Goal: Task Accomplishment & Management: Manage account settings

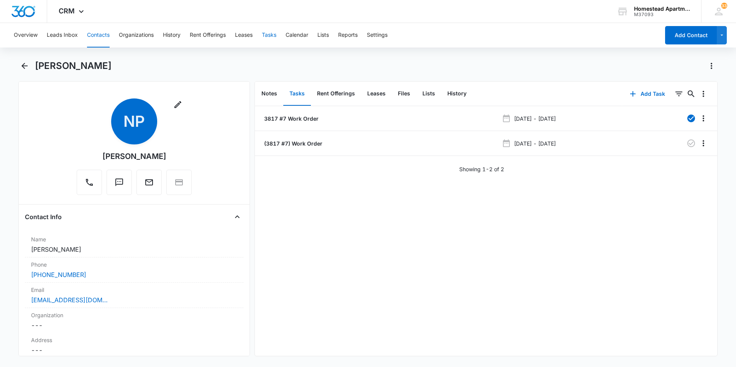
click at [267, 29] on button "Tasks" at bounding box center [269, 35] width 15 height 25
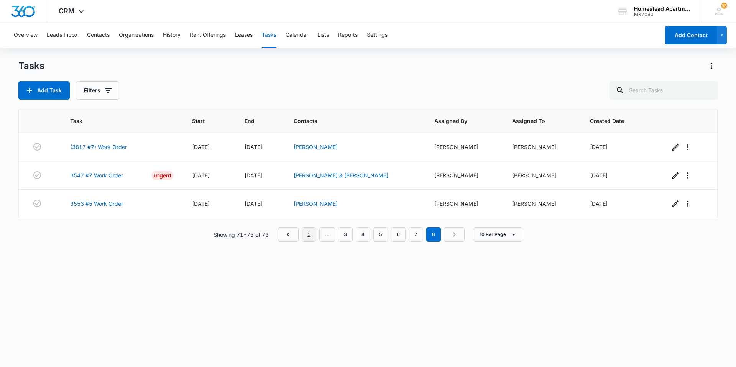
click at [307, 232] on link "1" at bounding box center [309, 234] width 15 height 15
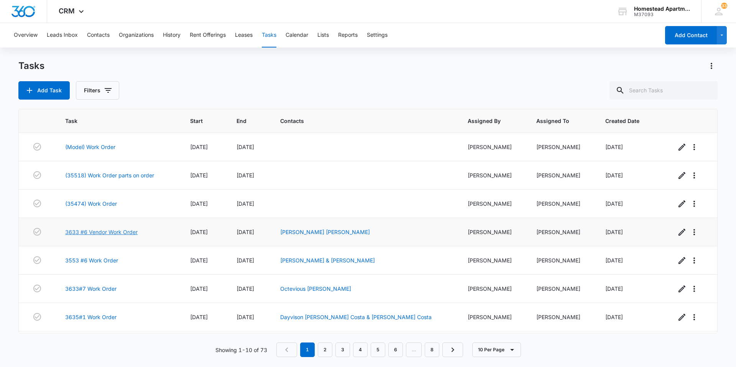
click at [89, 230] on link "3633 #6 Vendor Work Order" at bounding box center [101, 232] width 72 height 8
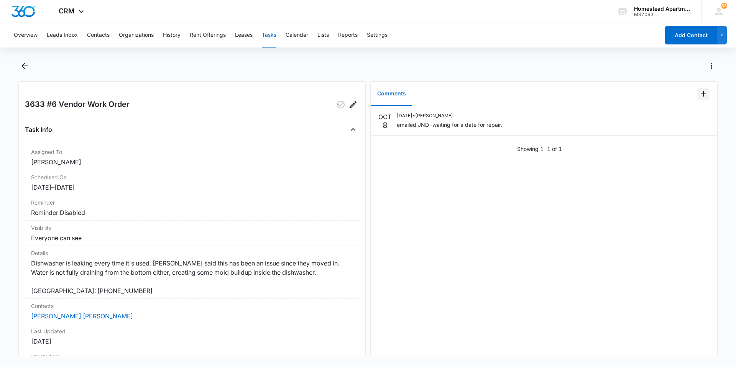
click at [701, 91] on icon "Add Comment" at bounding box center [703, 93] width 9 height 9
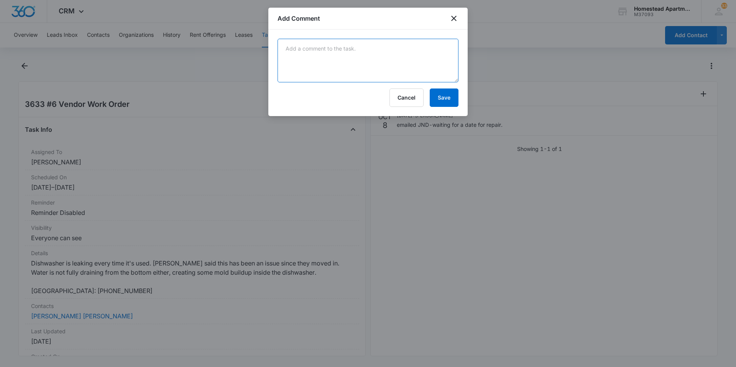
click at [297, 46] on textarea at bounding box center [368, 61] width 181 height 44
type textarea "Jim/Dave came out-order a new dishwasher. The dishwasher had no arms on top or …"
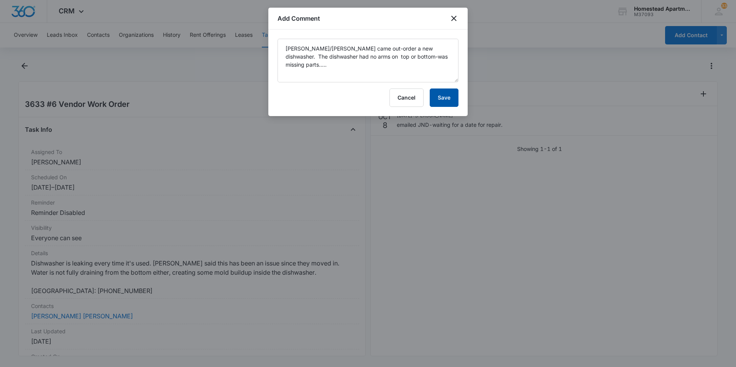
click at [443, 95] on button "Save" at bounding box center [444, 98] width 29 height 18
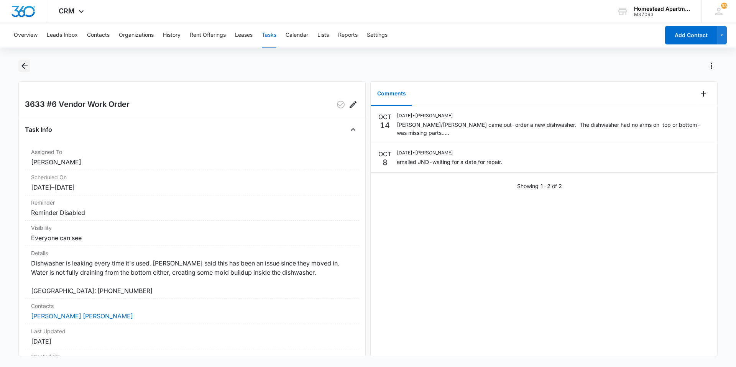
click at [21, 61] on icon "Back" at bounding box center [24, 65] width 9 height 9
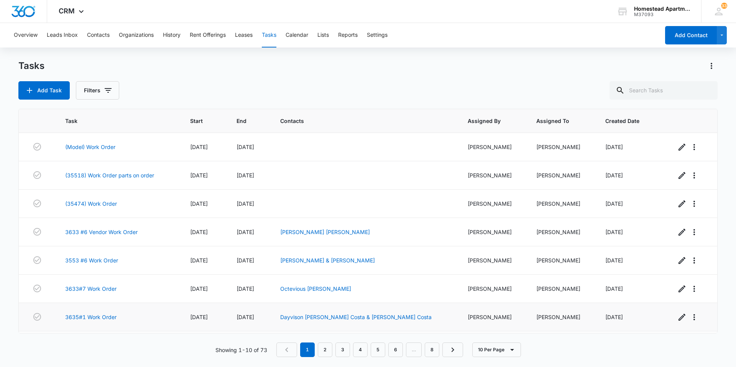
scroll to position [38, 0]
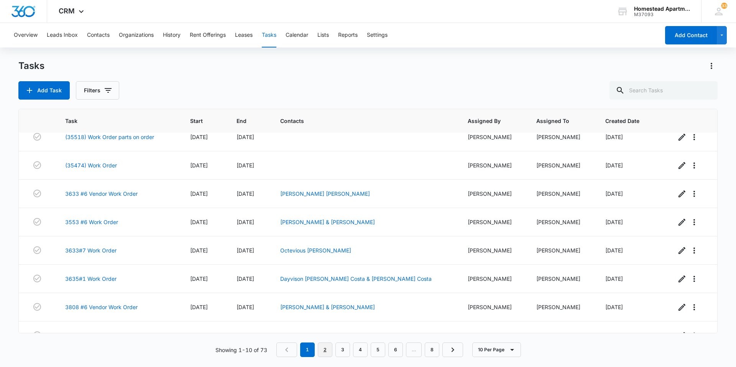
click at [323, 350] on link "2" at bounding box center [325, 350] width 15 height 15
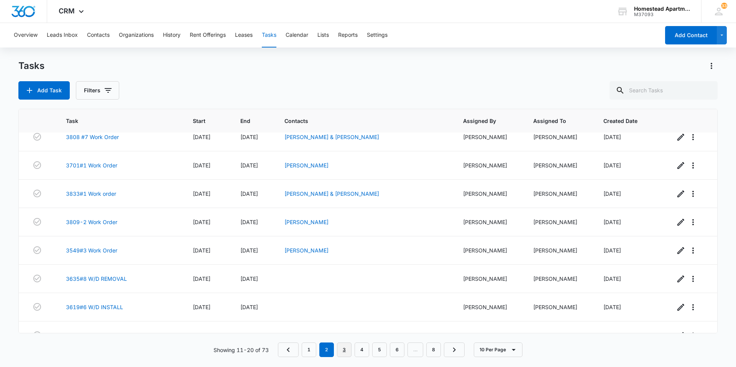
click at [343, 353] on link "3" at bounding box center [344, 350] width 15 height 15
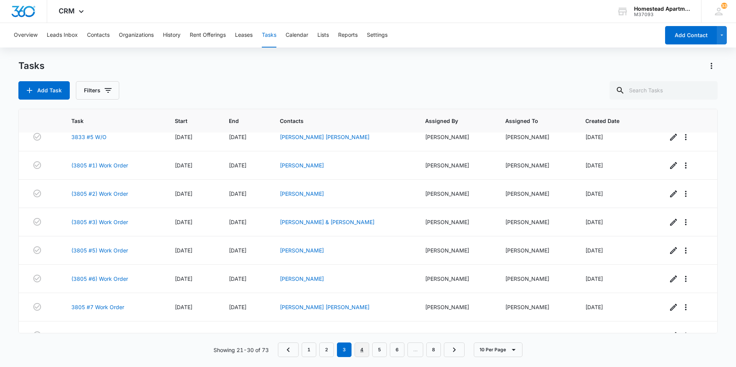
click at [362, 347] on link "4" at bounding box center [362, 350] width 15 height 15
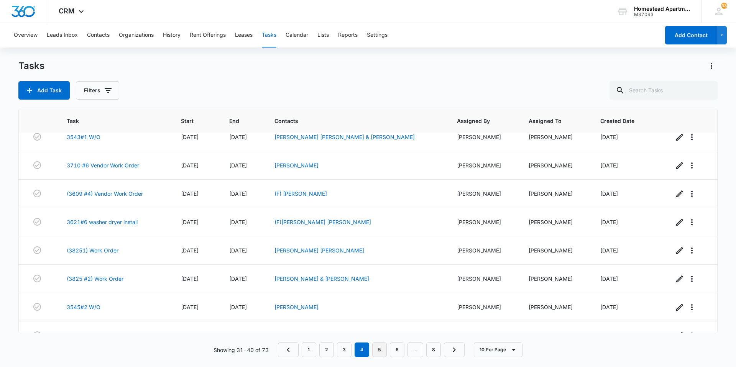
click at [382, 349] on link "5" at bounding box center [379, 350] width 15 height 15
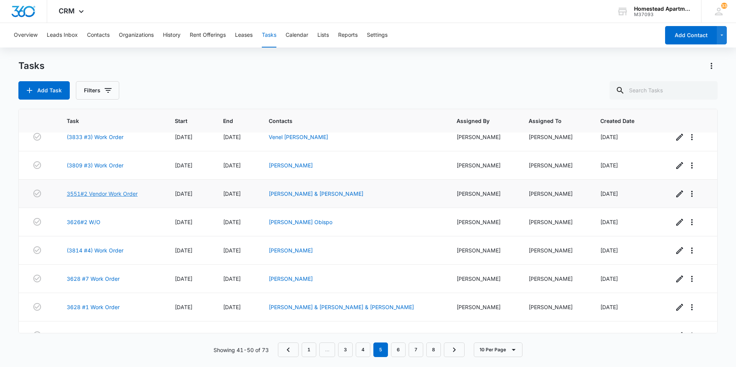
click at [107, 195] on link "3551#2 Vendor Work Order" at bounding box center [102, 194] width 71 height 8
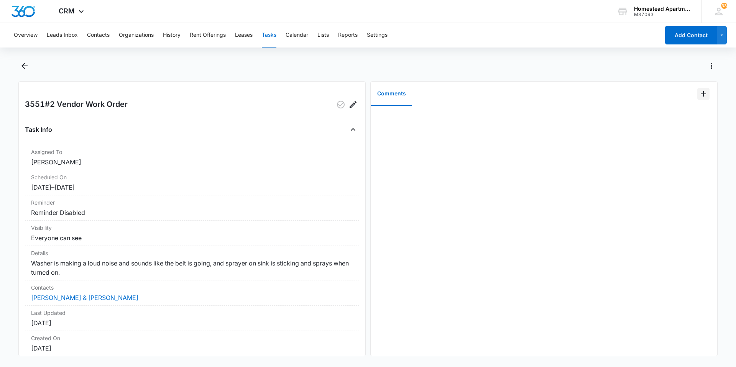
click at [698, 92] on button "Add Comment" at bounding box center [704, 94] width 12 height 12
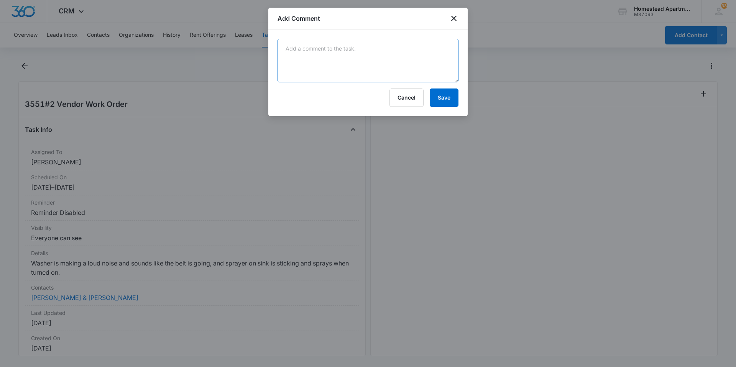
click at [320, 56] on textarea at bounding box center [368, 61] width 181 height 44
type textarea "Washer is broken-getting washer from storage to swap out."
click at [449, 100] on button "Save" at bounding box center [444, 98] width 29 height 18
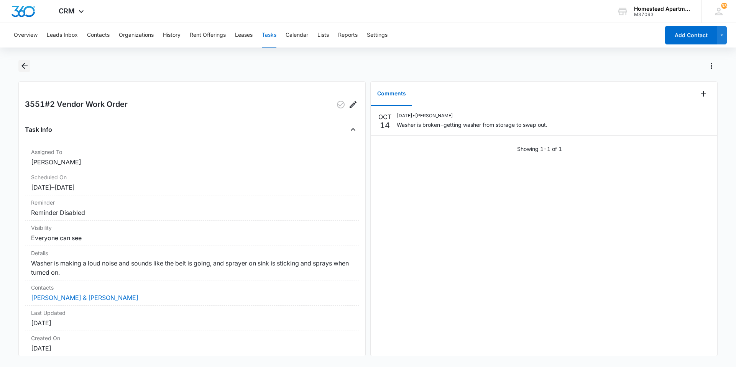
click at [23, 64] on icon "Back" at bounding box center [24, 65] width 9 height 9
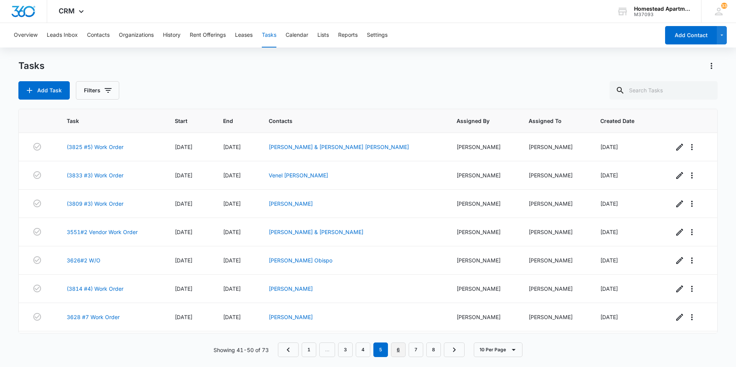
click at [400, 356] on link "6" at bounding box center [398, 350] width 15 height 15
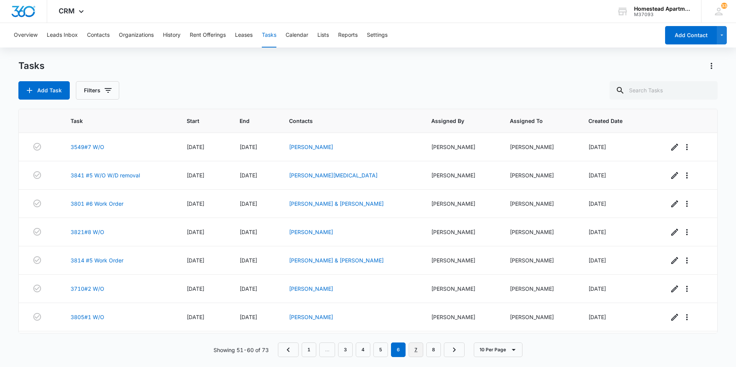
click at [421, 352] on link "7" at bounding box center [416, 350] width 15 height 15
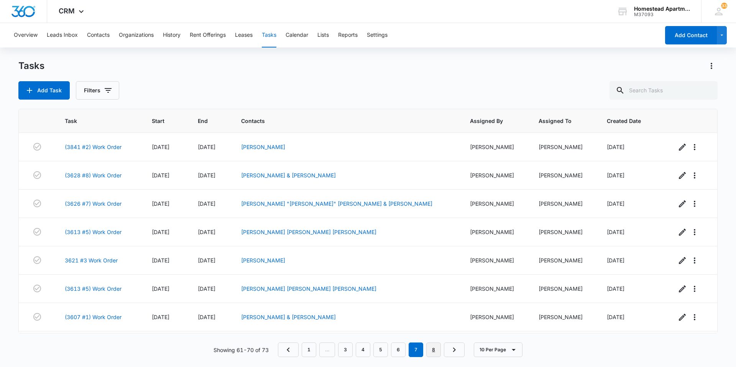
click at [430, 352] on link "8" at bounding box center [433, 350] width 15 height 15
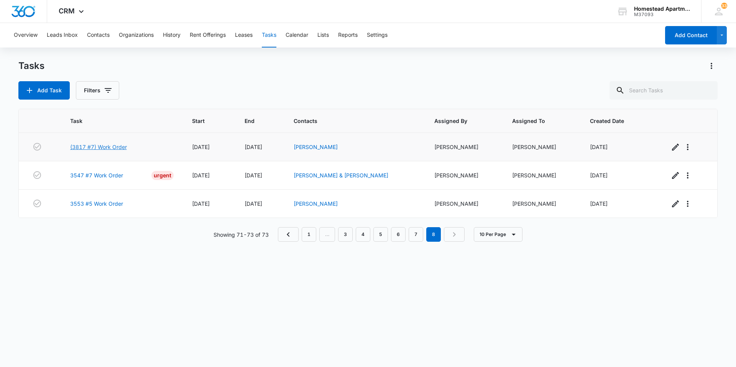
click at [105, 143] on link "(3817 #7) Work Order" at bounding box center [98, 147] width 57 height 8
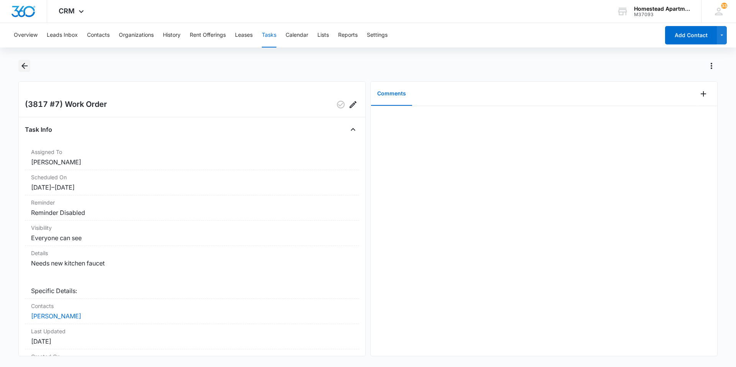
click at [25, 66] on icon "Back" at bounding box center [24, 66] width 6 height 6
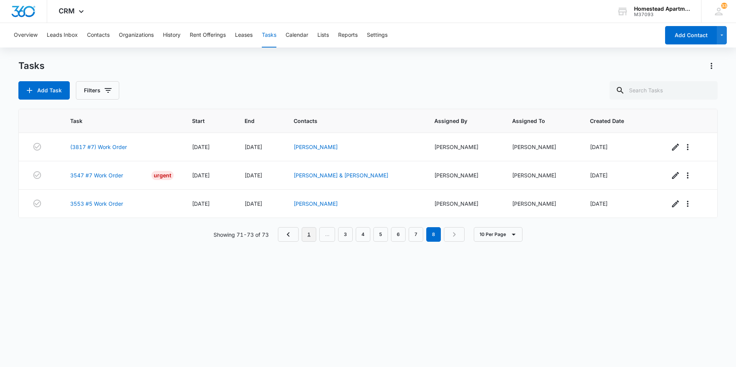
click at [309, 237] on link "1" at bounding box center [309, 234] width 15 height 15
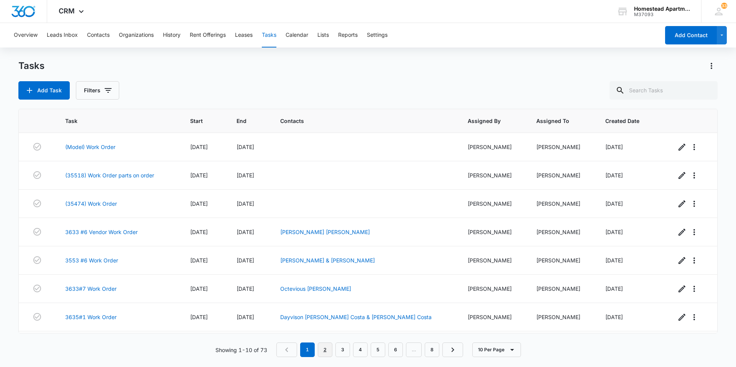
click at [327, 352] on link "2" at bounding box center [325, 350] width 15 height 15
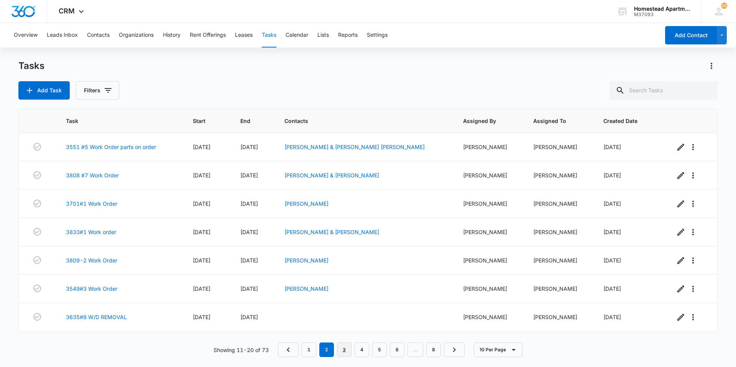
click at [346, 349] on link "3" at bounding box center [344, 350] width 15 height 15
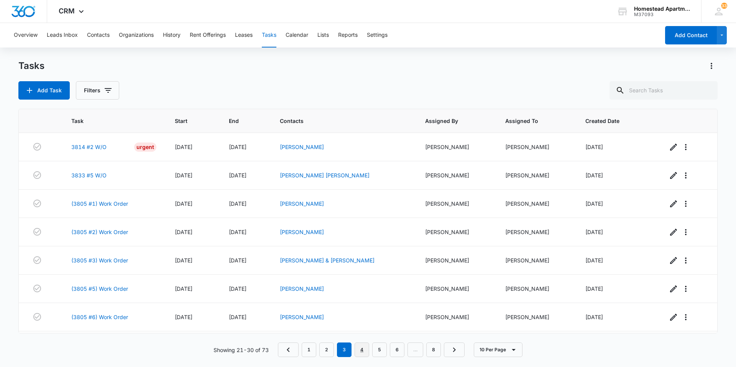
click at [359, 349] on link "4" at bounding box center [362, 350] width 15 height 15
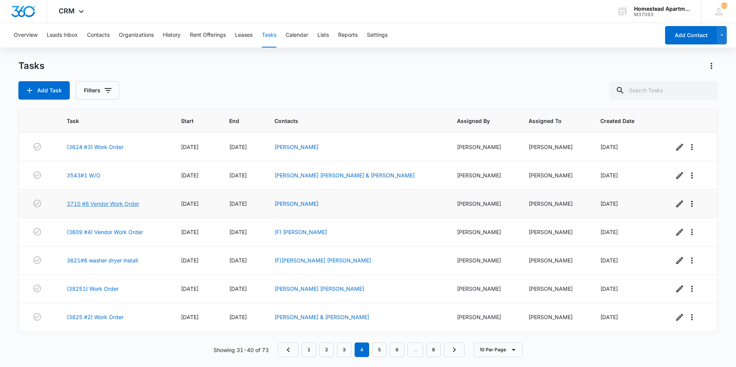
click at [85, 203] on link "3710 #6 Vendor Work Order" at bounding box center [103, 204] width 72 height 8
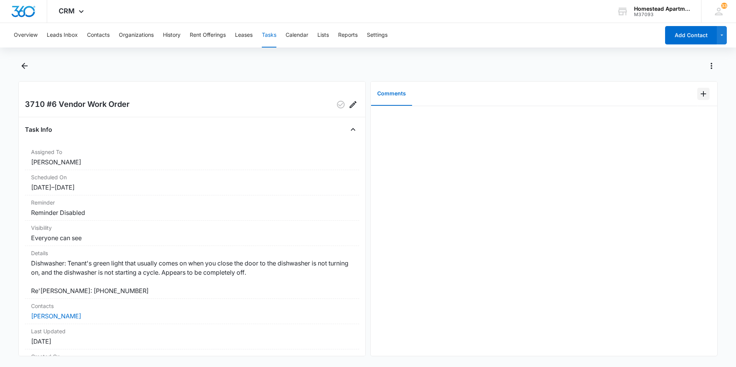
click at [699, 92] on icon "Add Comment" at bounding box center [703, 93] width 9 height 9
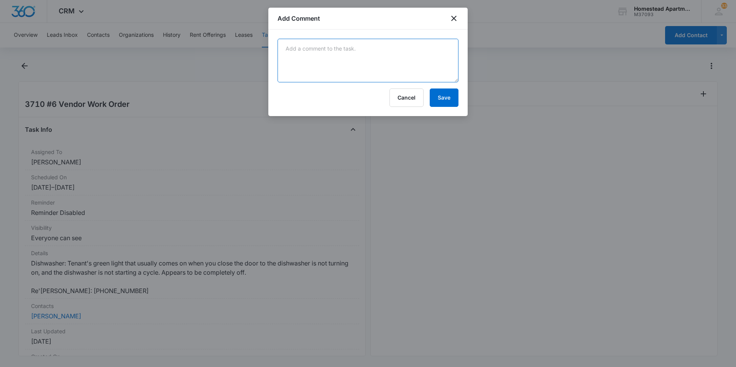
click at [294, 50] on textarea at bounding box center [368, 61] width 181 height 44
type textarea "JND went to look at the dishwasher ran it-tested it found nothing wrong. work o…"
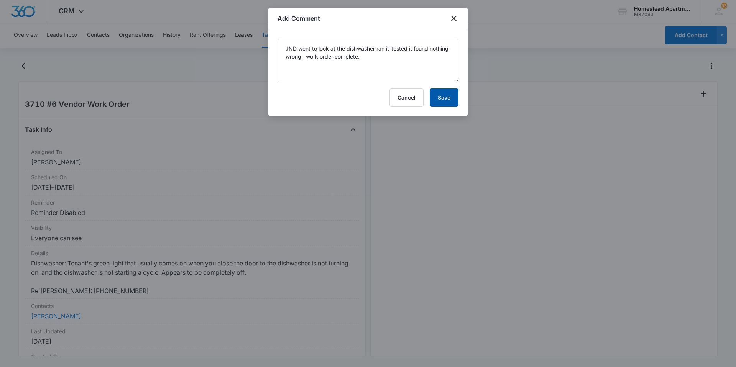
click at [447, 92] on button "Save" at bounding box center [444, 98] width 29 height 18
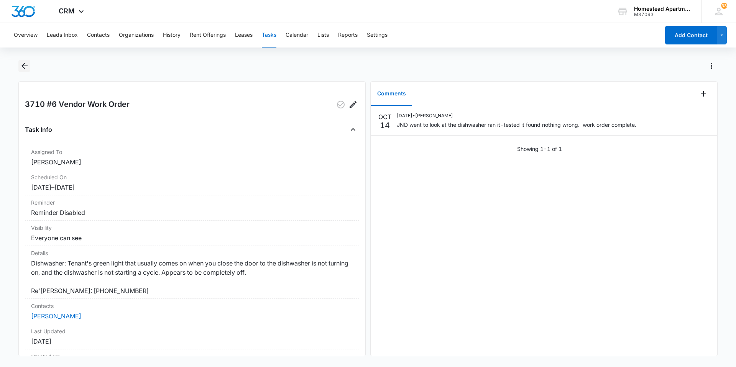
click at [27, 64] on icon "Back" at bounding box center [24, 65] width 9 height 9
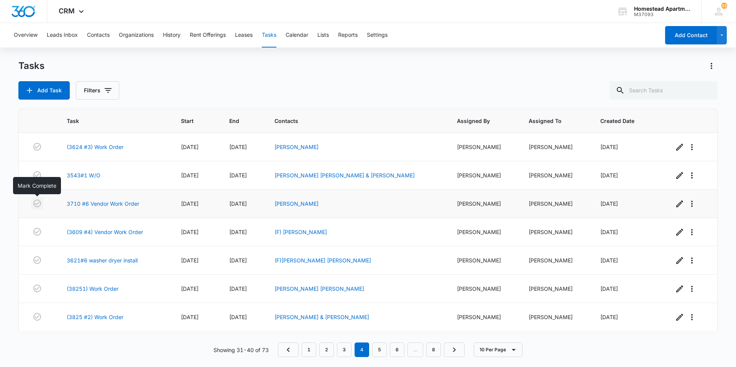
click at [38, 204] on icon "button" at bounding box center [37, 204] width 8 height 8
click at [346, 349] on link "3" at bounding box center [344, 350] width 15 height 15
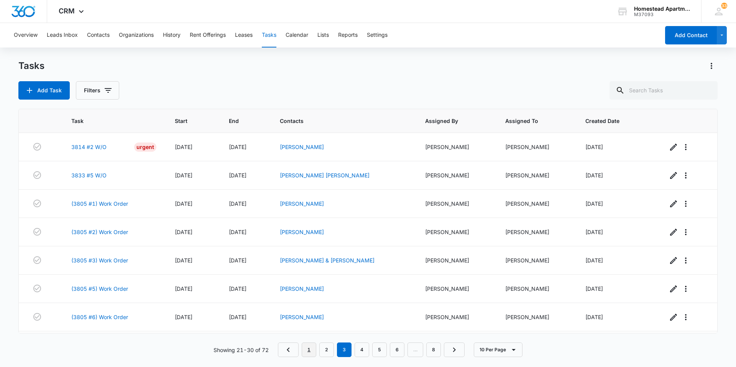
click at [306, 346] on link "1" at bounding box center [309, 350] width 15 height 15
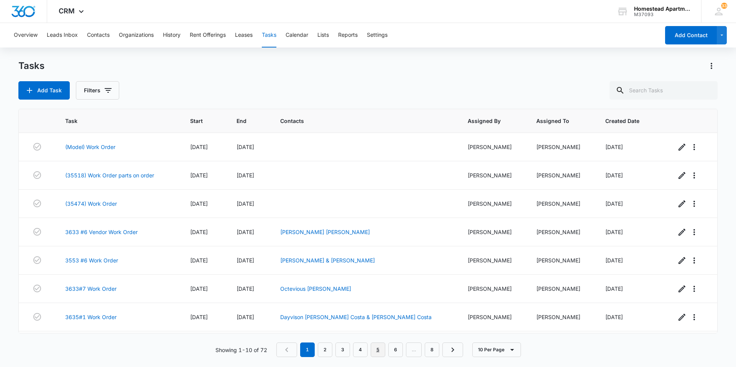
click at [373, 352] on link "5" at bounding box center [378, 350] width 15 height 15
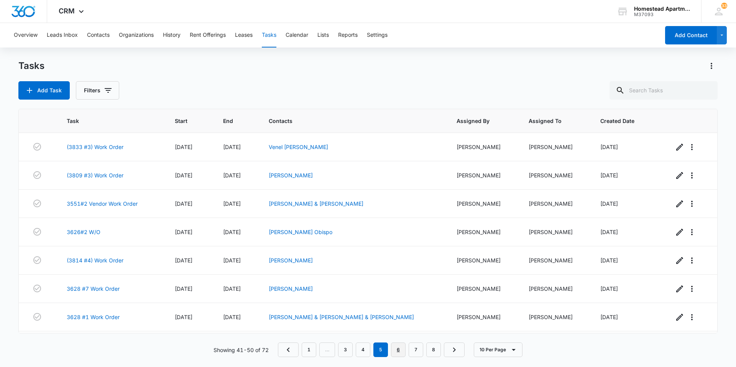
click at [402, 353] on link "6" at bounding box center [398, 350] width 15 height 15
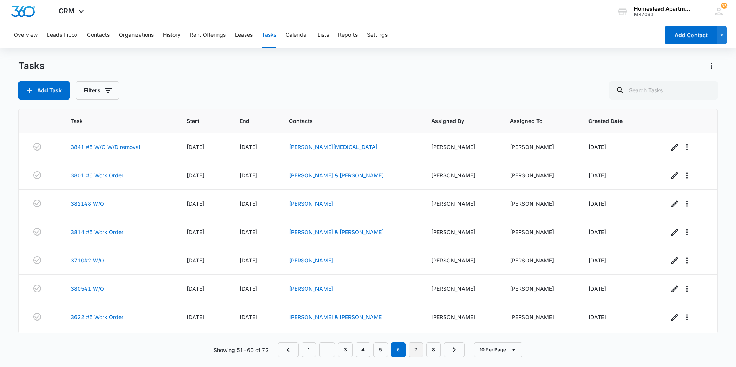
click at [413, 350] on link "7" at bounding box center [416, 350] width 15 height 15
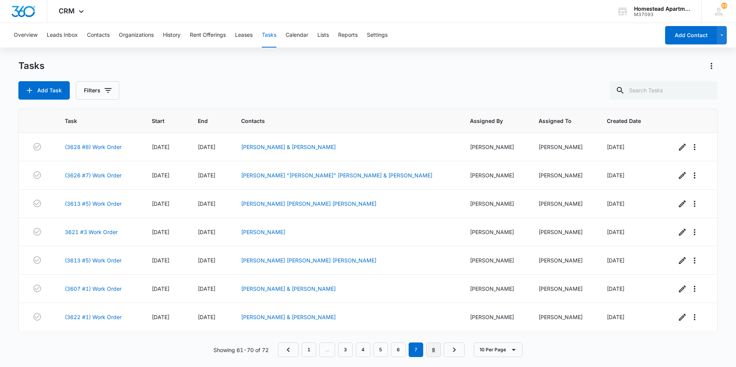
click at [430, 350] on link "8" at bounding box center [433, 350] width 15 height 15
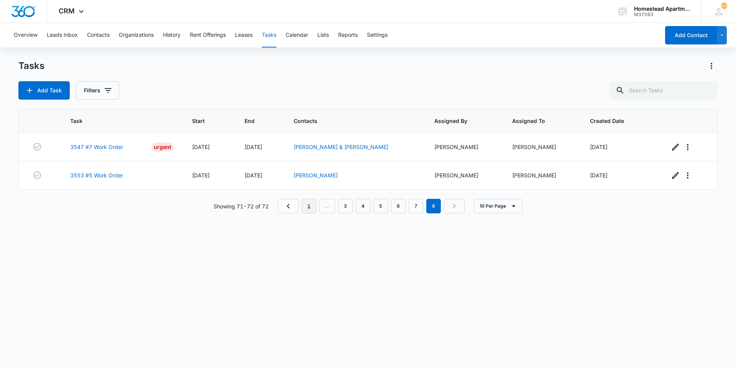
click at [311, 205] on link "1" at bounding box center [309, 206] width 15 height 15
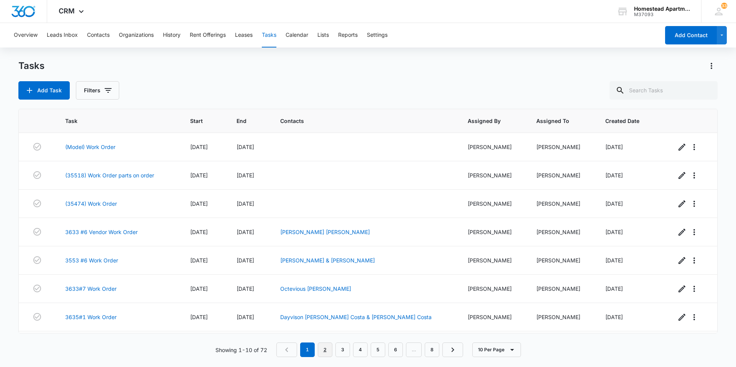
click at [326, 345] on link "2" at bounding box center [325, 350] width 15 height 15
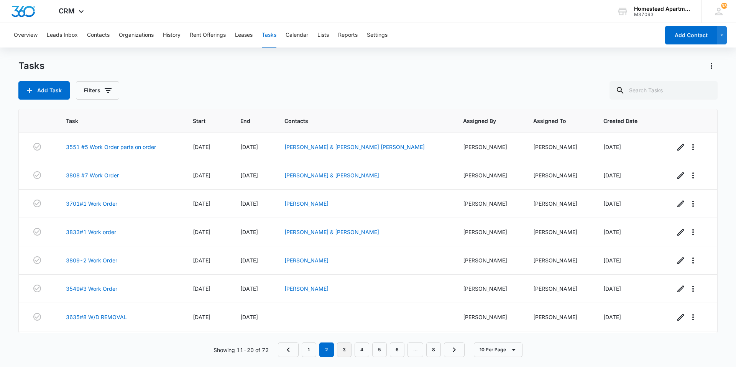
click at [341, 346] on link "3" at bounding box center [344, 350] width 15 height 15
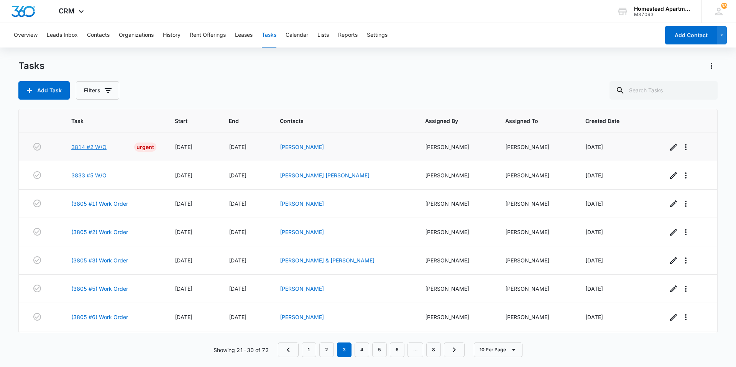
click at [91, 146] on link "3814 #2 W/O" at bounding box center [88, 147] width 35 height 8
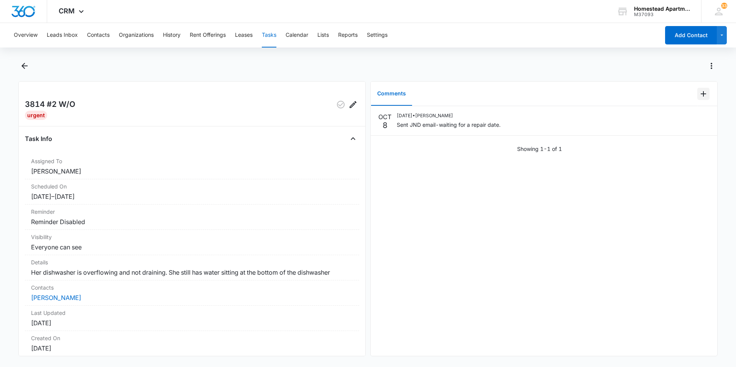
click at [699, 95] on icon "Add Comment" at bounding box center [703, 93] width 9 height 9
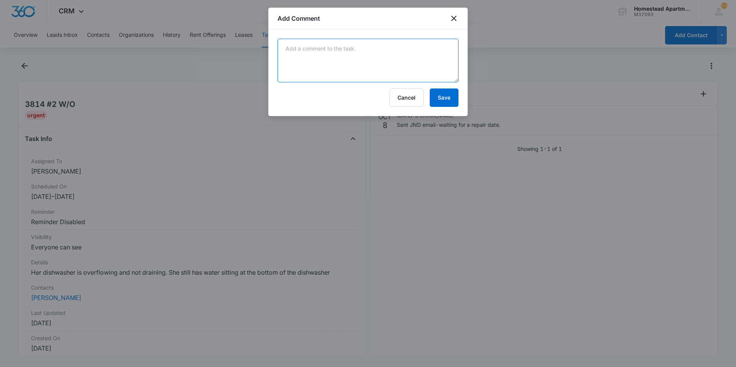
click at [321, 51] on textarea at bounding box center [368, 61] width 181 height 44
type textarea "JND came out [DATE]-ordering parts will take 5-10 days"
click at [438, 94] on button "Save" at bounding box center [444, 98] width 29 height 18
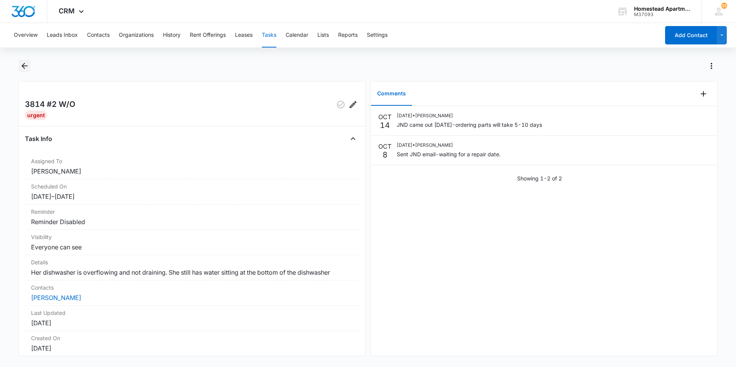
click at [23, 66] on icon "Back" at bounding box center [24, 66] width 6 height 6
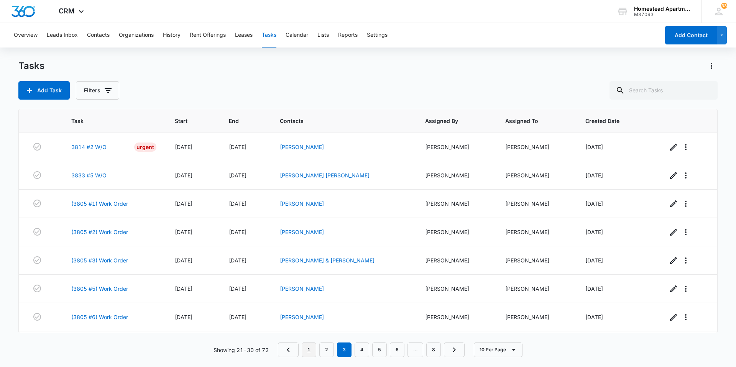
click at [312, 344] on link "1" at bounding box center [309, 350] width 15 height 15
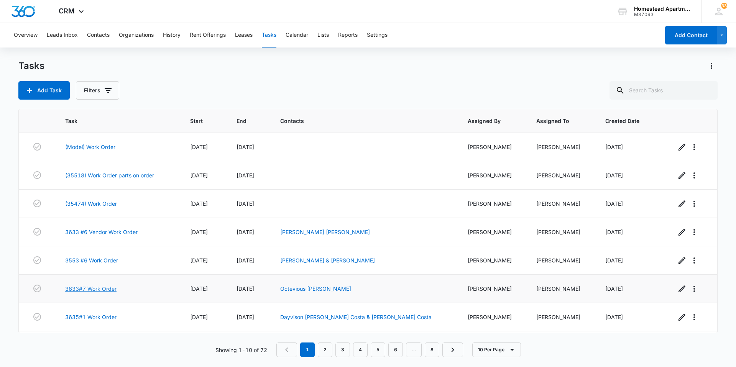
click at [95, 287] on link "3633#7 Work Order" at bounding box center [90, 289] width 51 height 8
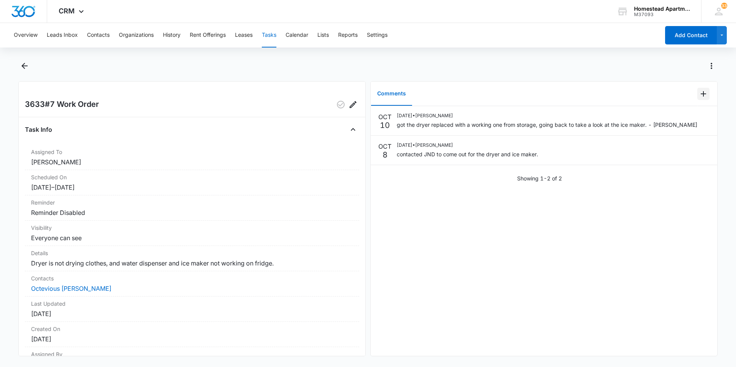
click at [699, 91] on icon "Add Comment" at bounding box center [703, 93] width 9 height 9
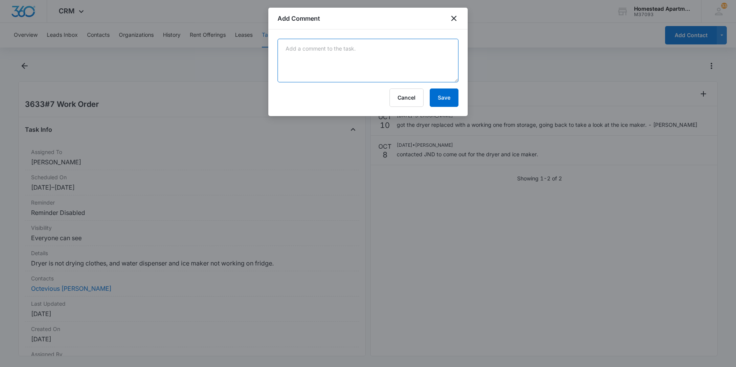
click at [287, 49] on textarea at bounding box center [368, 61] width 181 height 44
type textarea "JND came out to look at freezer/fridge-the freezer is frozen solid. The tech le…"
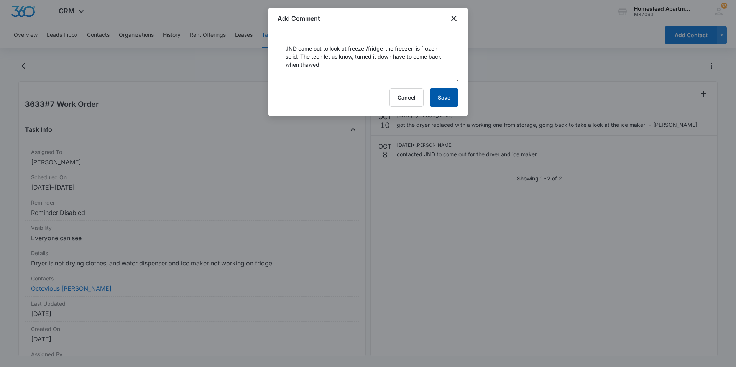
click at [449, 96] on button "Save" at bounding box center [444, 98] width 29 height 18
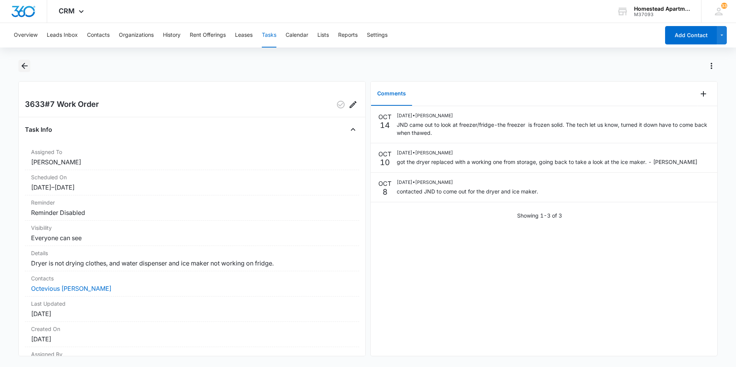
click at [23, 64] on icon "Back" at bounding box center [24, 66] width 6 height 6
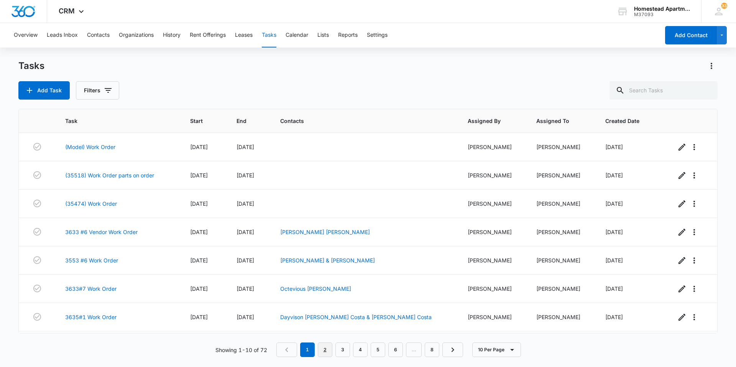
click at [328, 354] on link "2" at bounding box center [325, 350] width 15 height 15
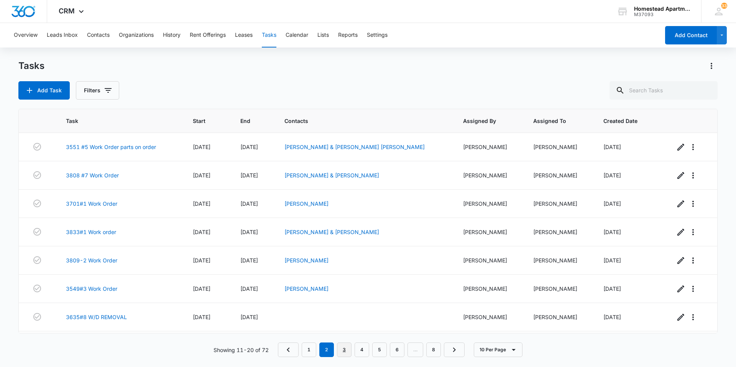
click at [345, 350] on link "3" at bounding box center [344, 350] width 15 height 15
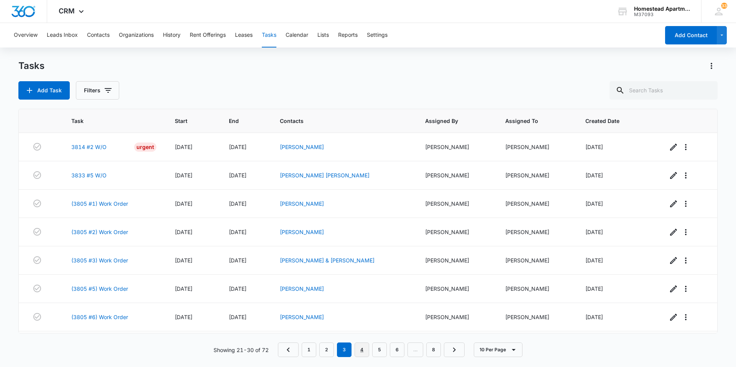
click at [360, 346] on link "4" at bounding box center [362, 350] width 15 height 15
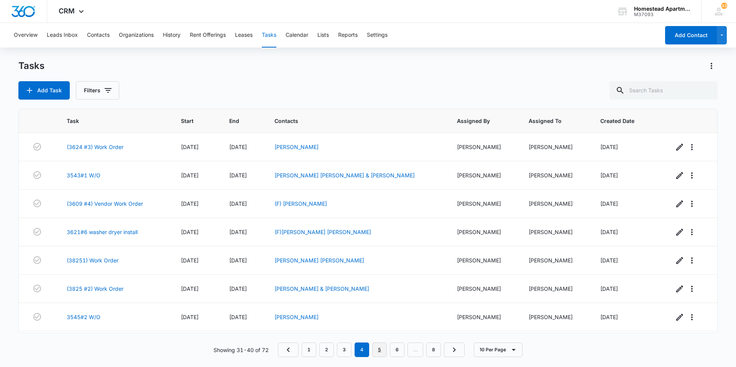
click at [377, 353] on link "5" at bounding box center [379, 350] width 15 height 15
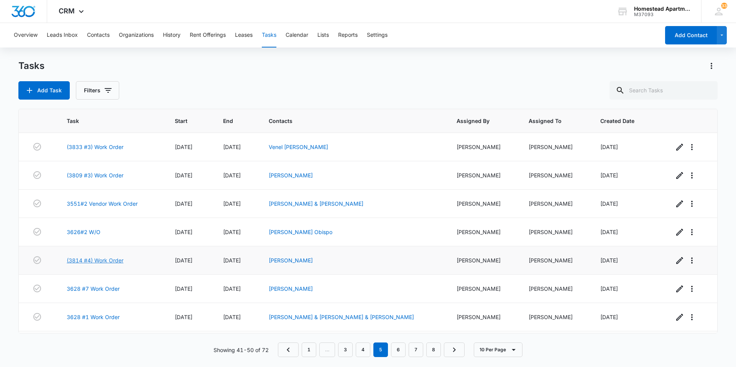
click at [90, 261] on link "(3814 #4) Work Order" at bounding box center [95, 261] width 57 height 8
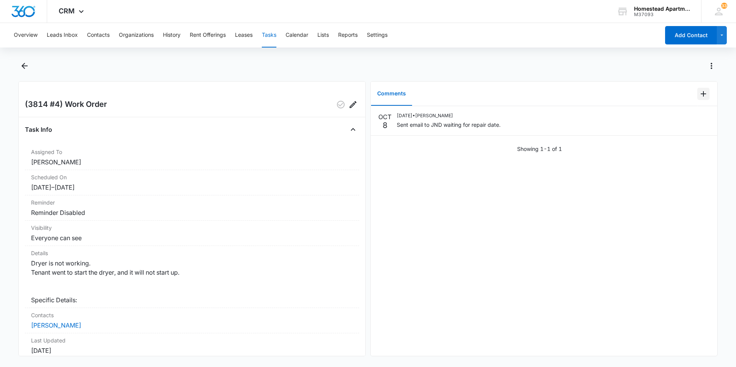
click at [699, 93] on icon "Add Comment" at bounding box center [703, 93] width 9 height 9
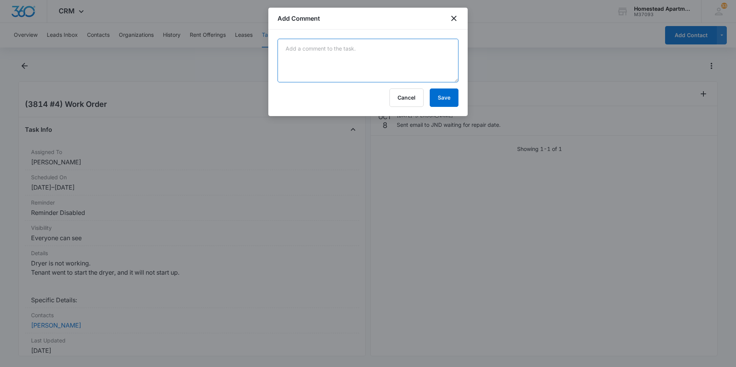
click at [300, 46] on textarea at bounding box center [368, 61] width 181 height 44
type textarea "JND came out [DATE]-parts are on order will take 5-10 business days."
click at [444, 101] on button "Save" at bounding box center [444, 98] width 29 height 18
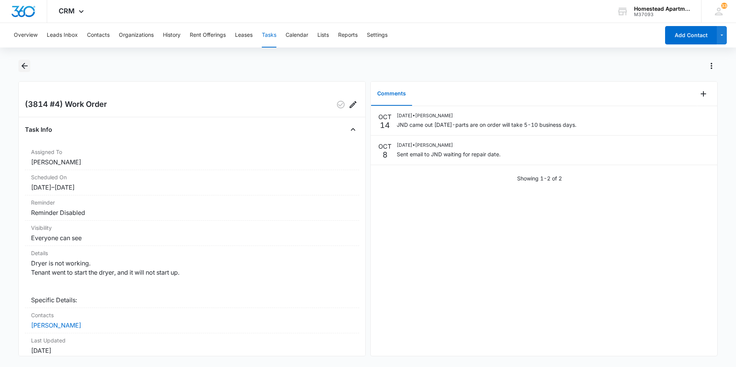
click at [22, 64] on icon "Back" at bounding box center [24, 65] width 9 height 9
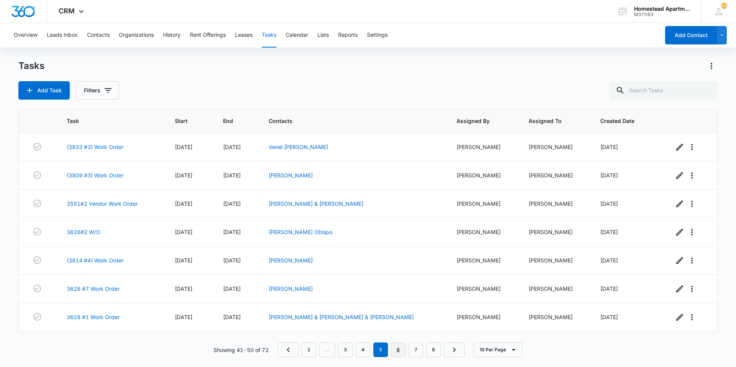
click at [394, 349] on link "6" at bounding box center [398, 350] width 15 height 15
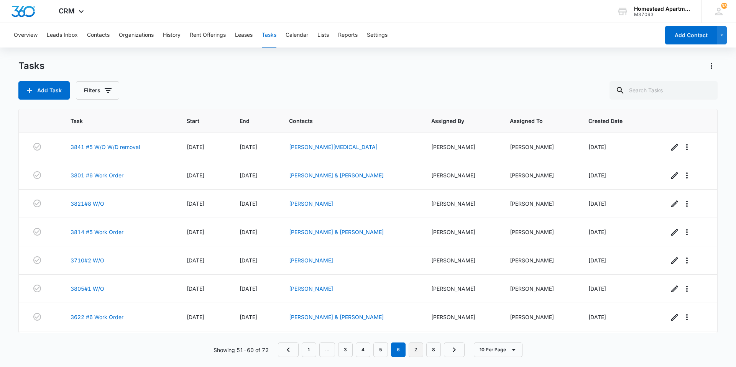
click at [415, 348] on link "7" at bounding box center [416, 350] width 15 height 15
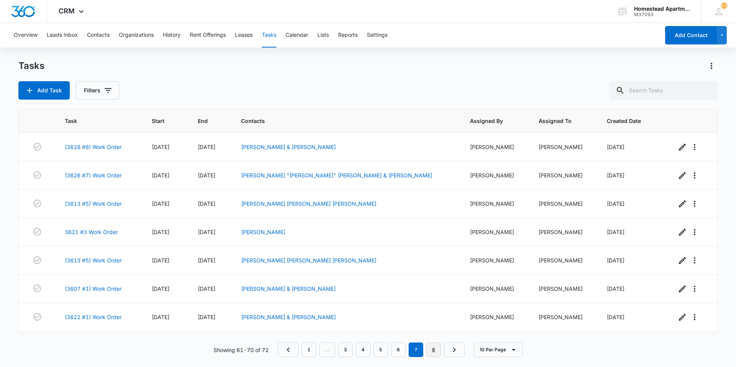
click at [430, 351] on link "8" at bounding box center [433, 350] width 15 height 15
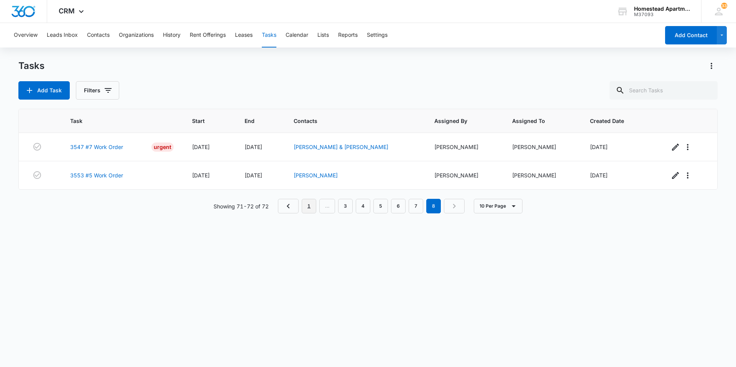
click at [307, 204] on link "1" at bounding box center [309, 206] width 15 height 15
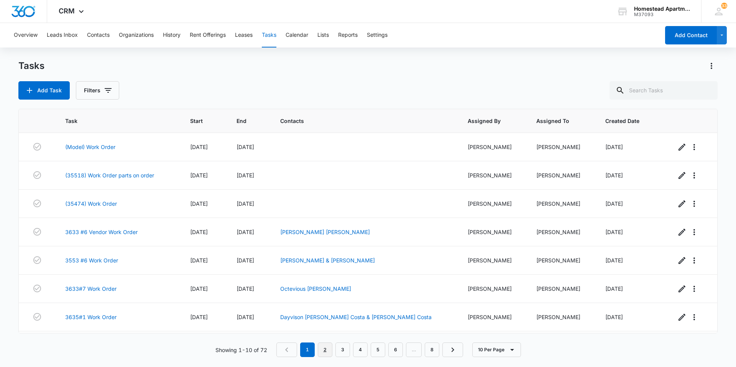
click at [324, 347] on link "2" at bounding box center [325, 350] width 15 height 15
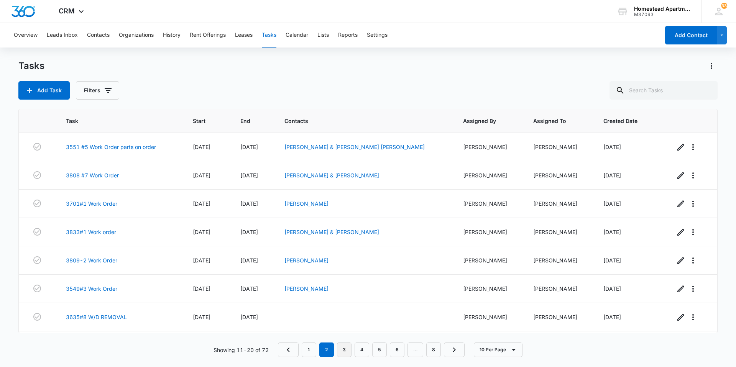
click at [345, 349] on link "3" at bounding box center [344, 350] width 15 height 15
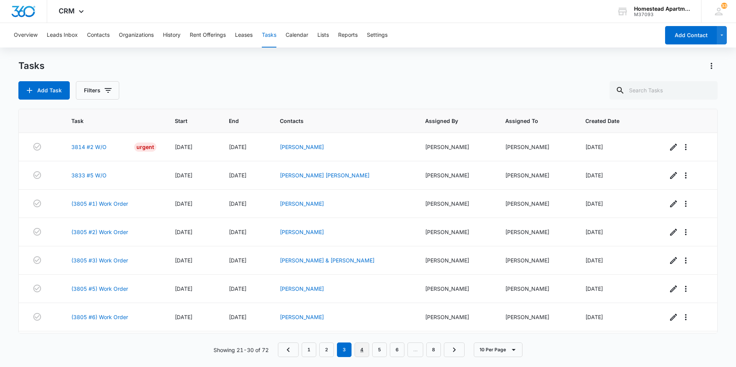
click at [364, 352] on link "4" at bounding box center [362, 350] width 15 height 15
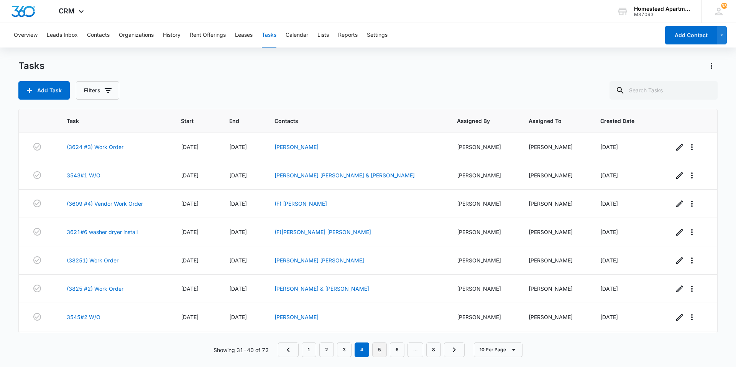
click at [376, 352] on link "5" at bounding box center [379, 350] width 15 height 15
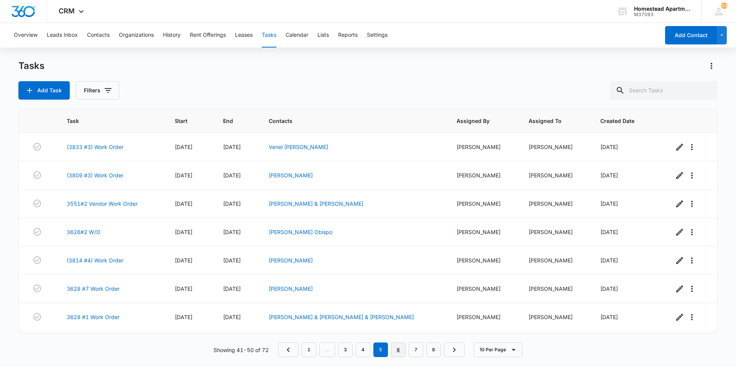
click at [395, 350] on link "6" at bounding box center [398, 350] width 15 height 15
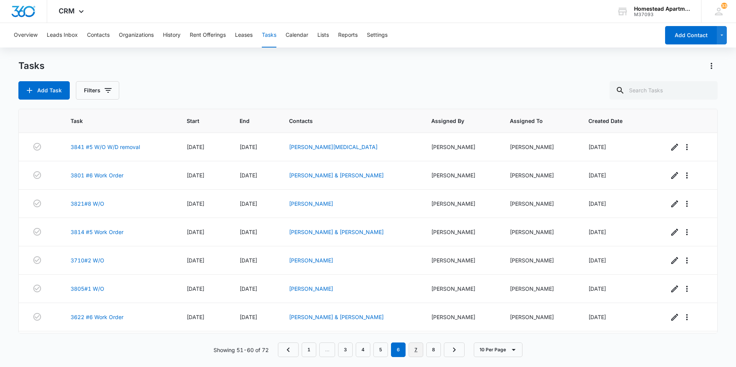
click at [412, 351] on link "7" at bounding box center [416, 350] width 15 height 15
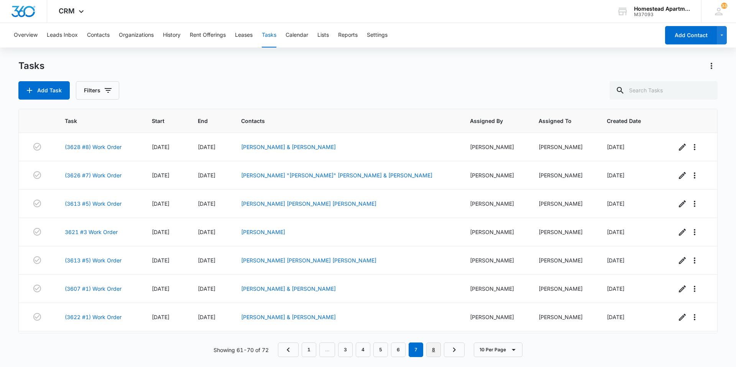
click at [432, 352] on link "8" at bounding box center [433, 350] width 15 height 15
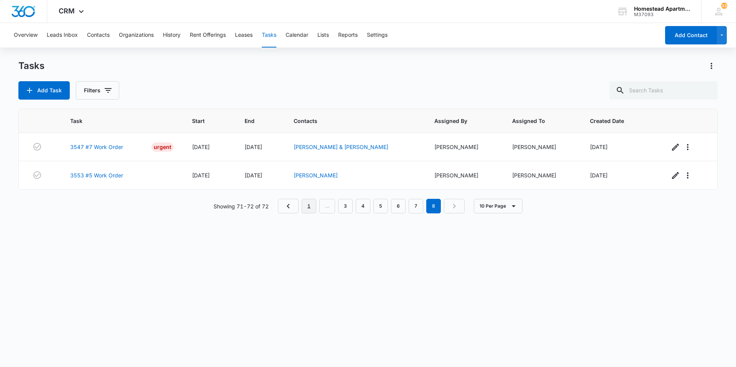
click at [309, 204] on link "1" at bounding box center [309, 206] width 15 height 15
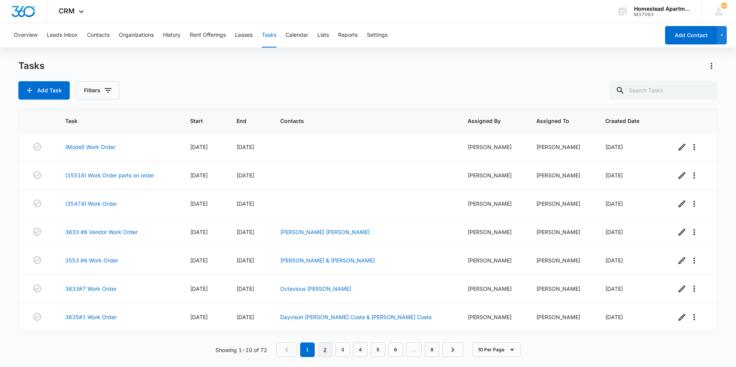
click at [326, 351] on link "2" at bounding box center [325, 350] width 15 height 15
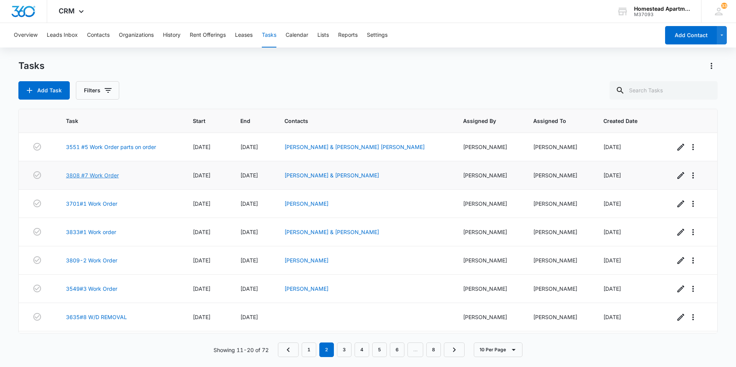
click at [79, 174] on link "3808 #7 Work Order" at bounding box center [92, 175] width 53 height 8
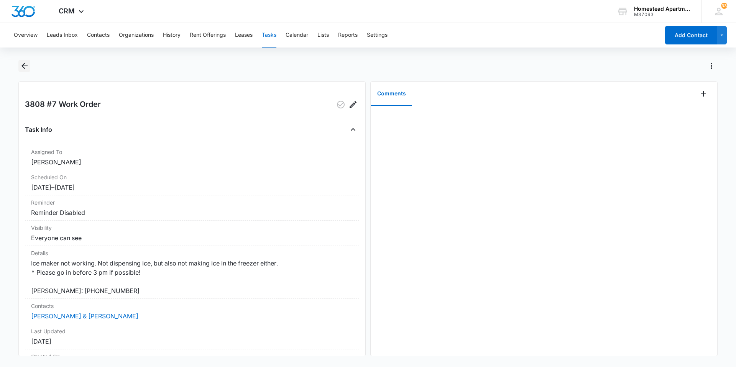
click at [22, 66] on icon "Back" at bounding box center [24, 66] width 6 height 6
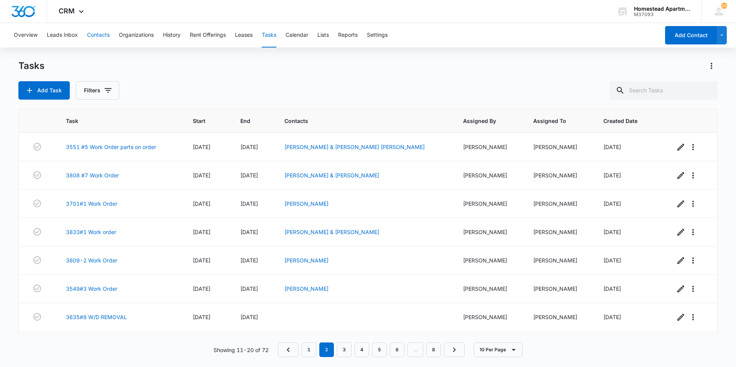
click at [96, 34] on button "Contacts" at bounding box center [98, 35] width 23 height 25
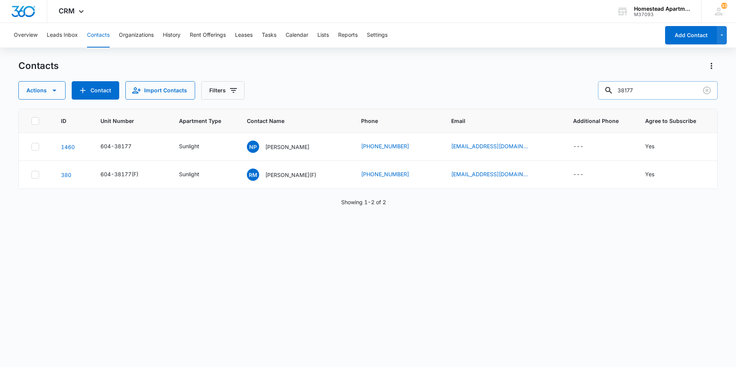
click at [655, 82] on input "38177" at bounding box center [658, 90] width 120 height 18
type input "38057"
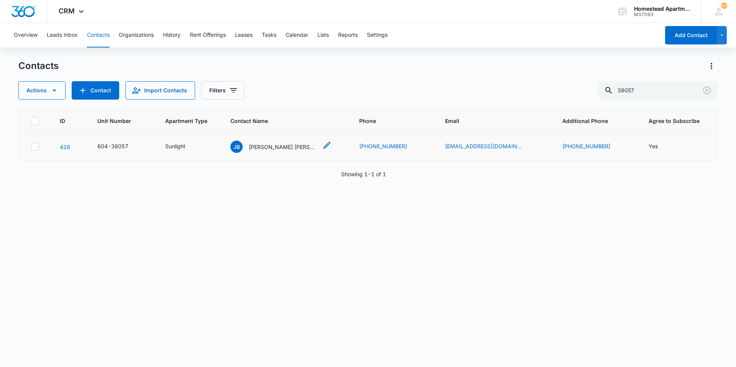
click at [294, 149] on p "[PERSON_NAME] [PERSON_NAME]" at bounding box center [283, 147] width 69 height 8
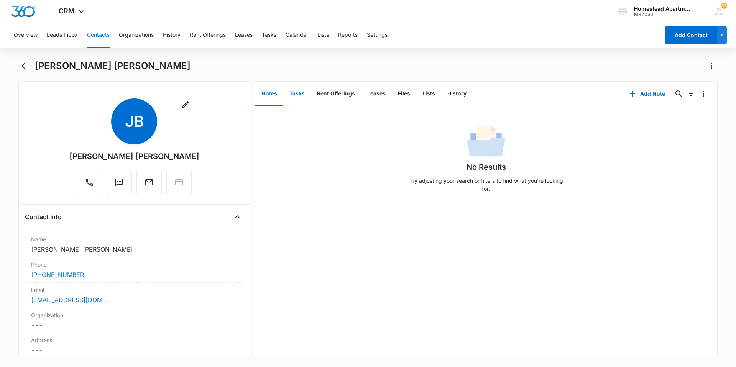
click at [298, 88] on button "Tasks" at bounding box center [297, 94] width 28 height 24
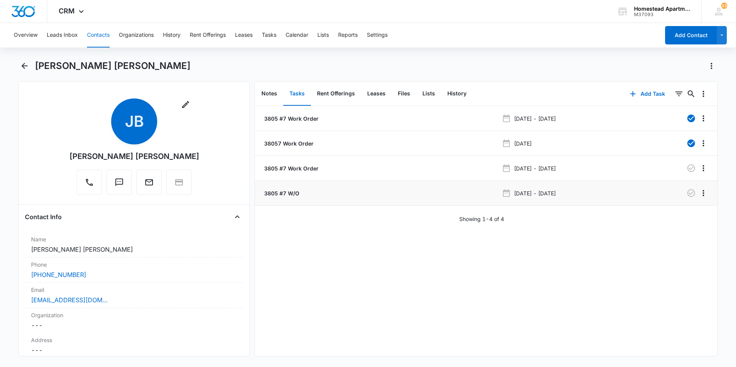
click at [284, 191] on p "3805 #7 W/O" at bounding box center [281, 193] width 37 height 8
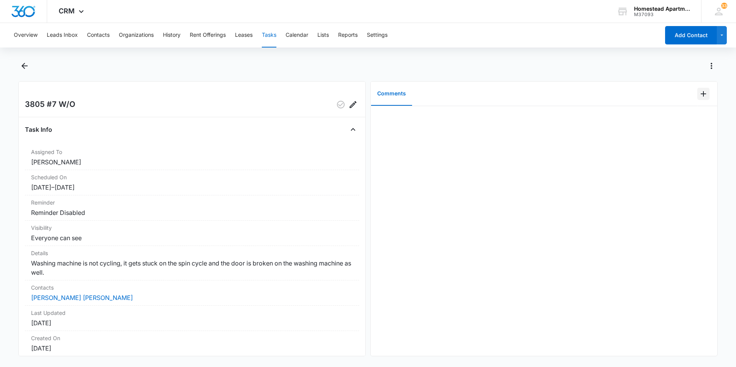
click at [700, 93] on icon "Add Comment" at bounding box center [703, 93] width 9 height 9
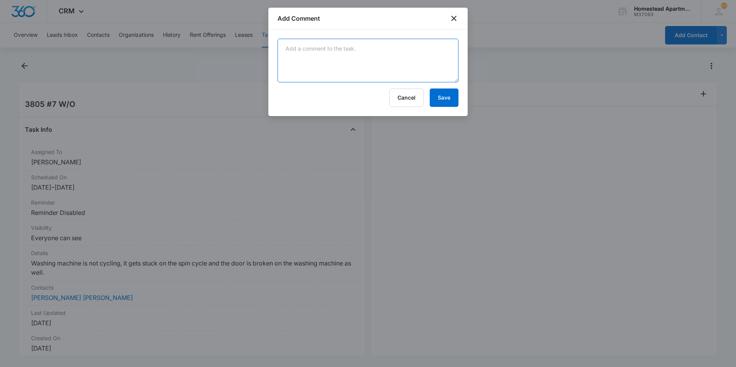
click at [287, 49] on textarea at bounding box center [368, 61] width 181 height 44
type textarea "JND came out today-ordering parts 5-10 business days. Lid Lock"
click at [450, 97] on button "Save" at bounding box center [444, 98] width 29 height 18
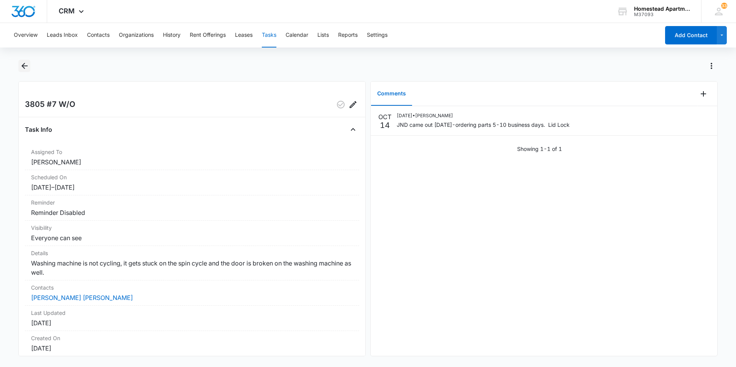
click at [21, 63] on icon "Back" at bounding box center [24, 65] width 9 height 9
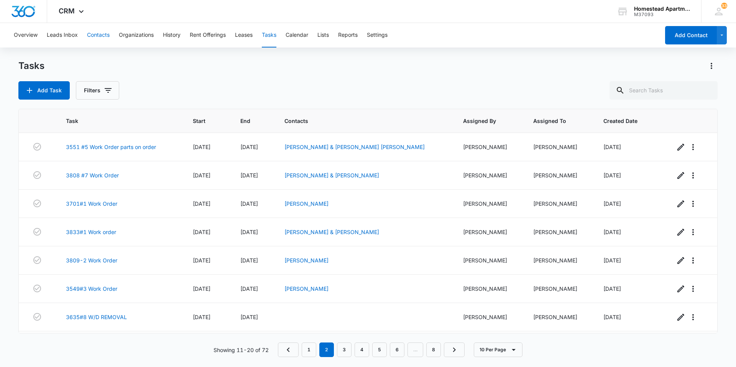
click at [91, 32] on button "Contacts" at bounding box center [98, 35] width 23 height 25
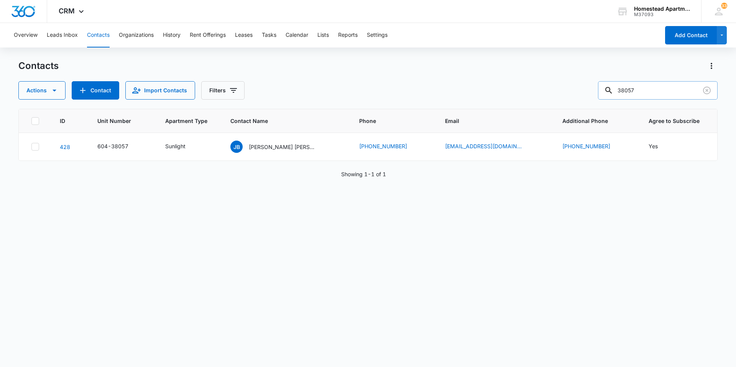
click at [644, 90] on input "38057" at bounding box center [658, 90] width 120 height 18
type input "38336"
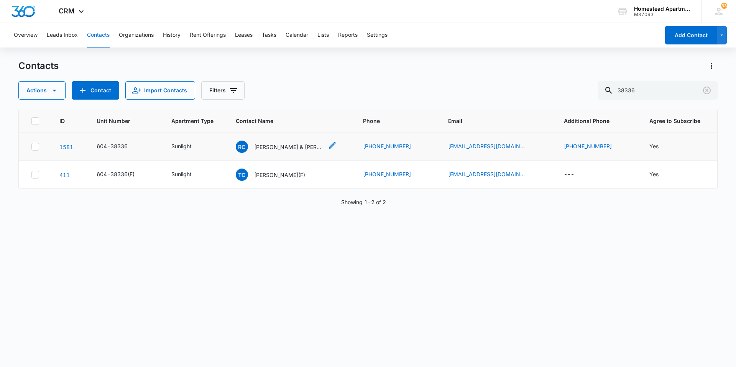
click at [270, 147] on p "Ruby Caudle & Hannah Kirtley" at bounding box center [288, 147] width 69 height 8
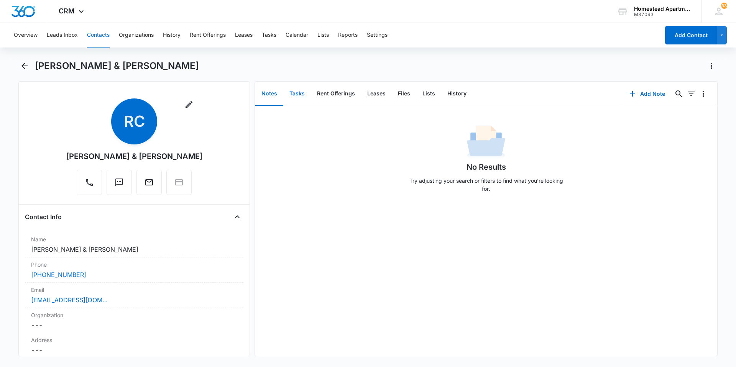
click at [300, 95] on button "Tasks" at bounding box center [297, 94] width 28 height 24
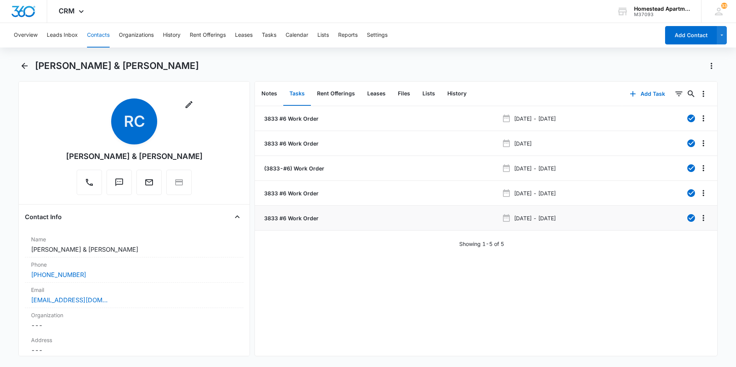
click at [281, 218] on p "3833 #6 Work Order" at bounding box center [291, 218] width 56 height 8
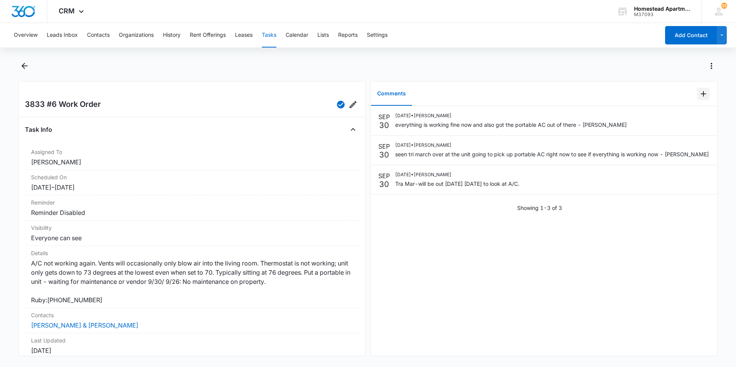
click at [699, 89] on icon "Add Comment" at bounding box center [703, 93] width 9 height 9
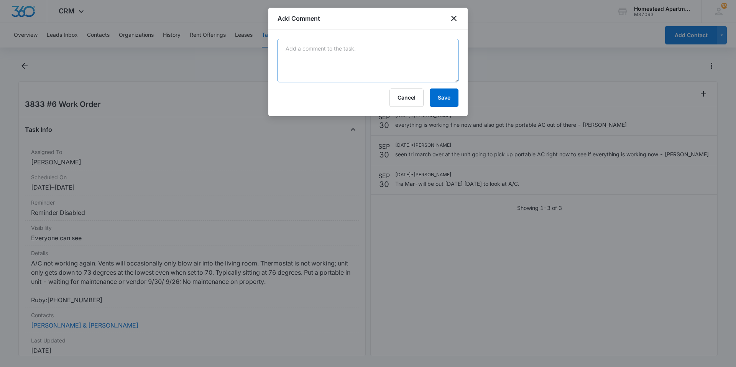
click at [288, 47] on textarea at bounding box center [368, 61] width 181 height 44
click at [456, 16] on icon "close" at bounding box center [453, 18] width 5 height 5
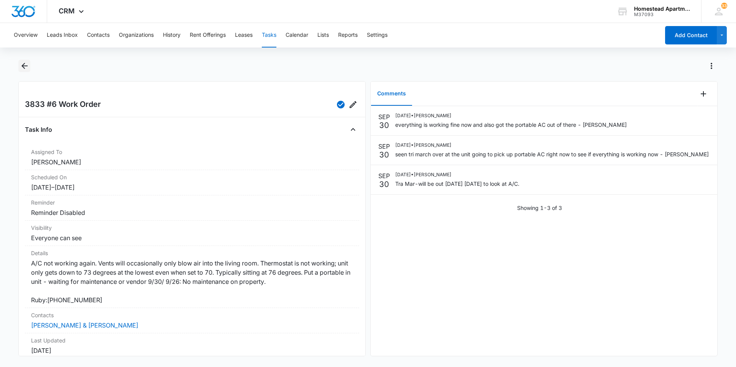
click at [25, 65] on icon "Back" at bounding box center [24, 65] width 9 height 9
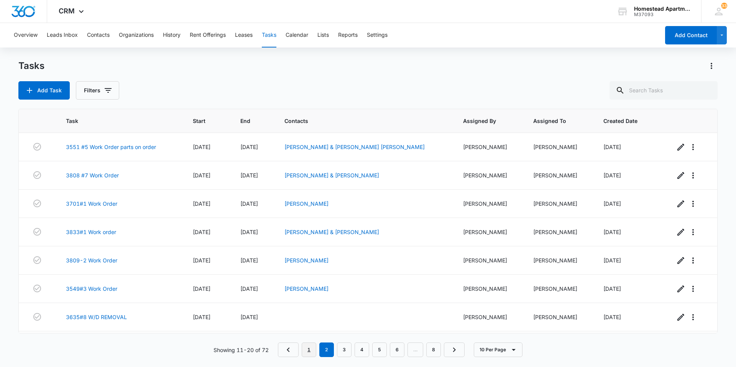
click at [308, 348] on link "1" at bounding box center [309, 350] width 15 height 15
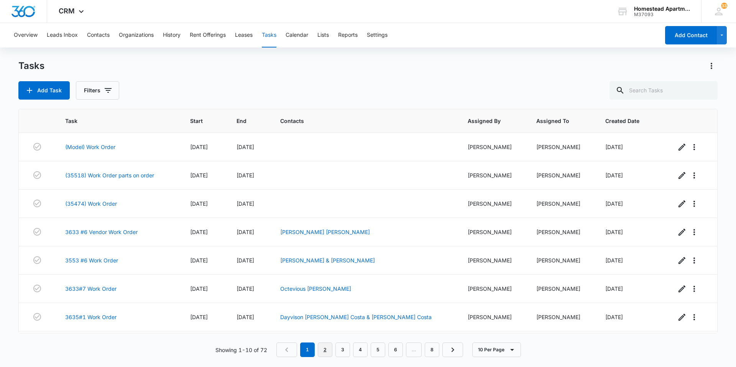
click at [324, 349] on link "2" at bounding box center [325, 350] width 15 height 15
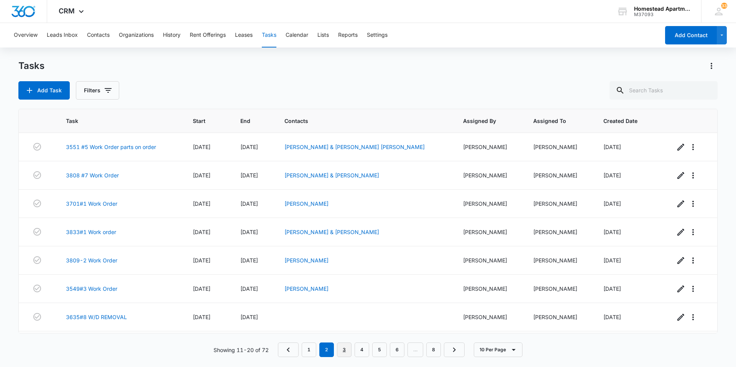
click at [341, 349] on link "3" at bounding box center [344, 350] width 15 height 15
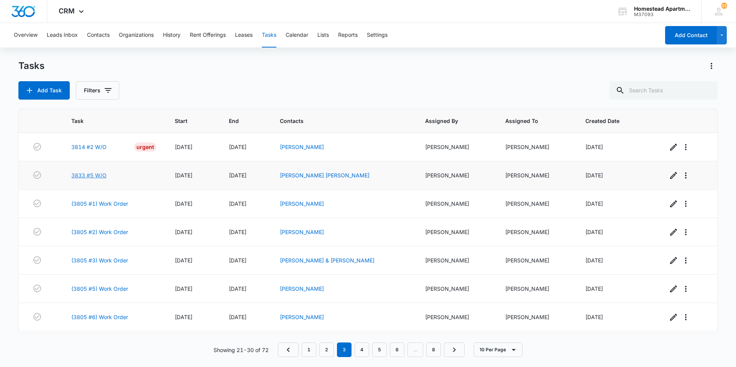
click at [91, 175] on link "3833 #5 W/O" at bounding box center [88, 175] width 35 height 8
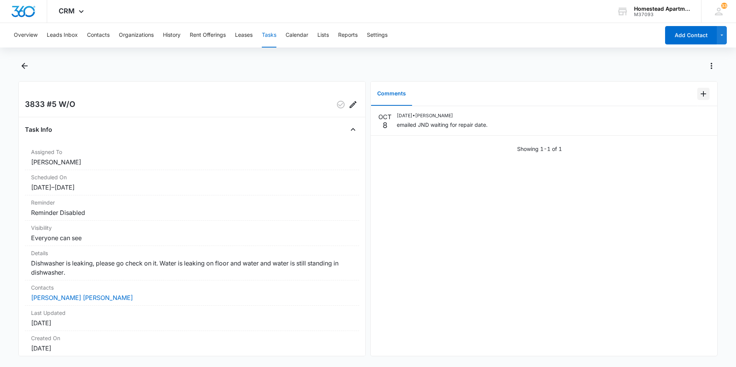
click at [699, 91] on icon "Add Comment" at bounding box center [703, 93] width 9 height 9
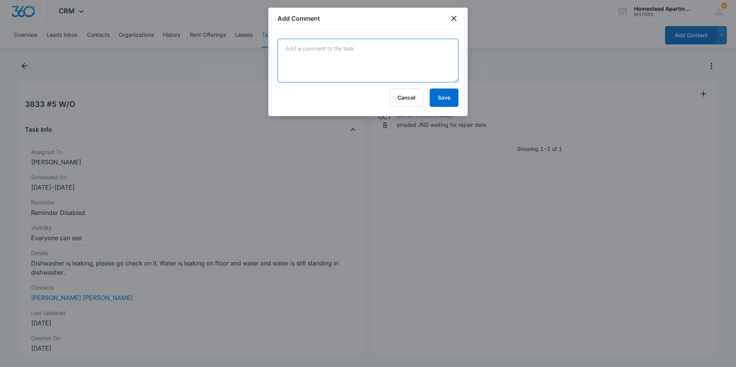
click at [310, 51] on textarea at bounding box center [368, 61] width 181 height 44
type textarea "JND came out-ordering parts will take 5-10 days."
click at [446, 99] on button "Save" at bounding box center [444, 98] width 29 height 18
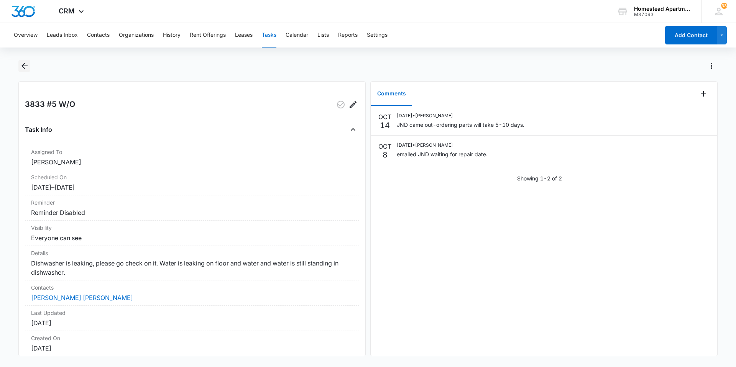
click at [23, 63] on icon "Back" at bounding box center [24, 65] width 9 height 9
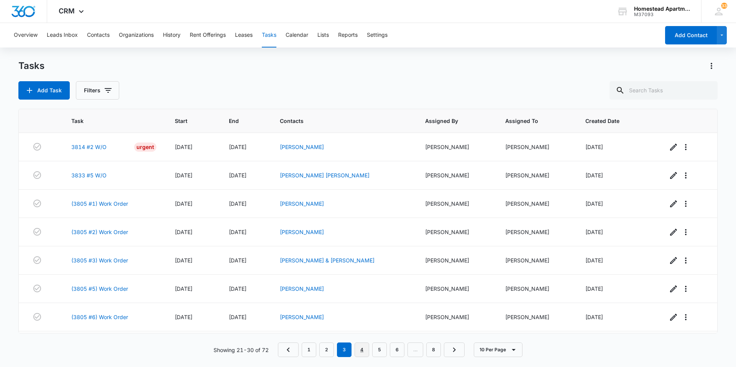
click at [367, 351] on link "4" at bounding box center [362, 350] width 15 height 15
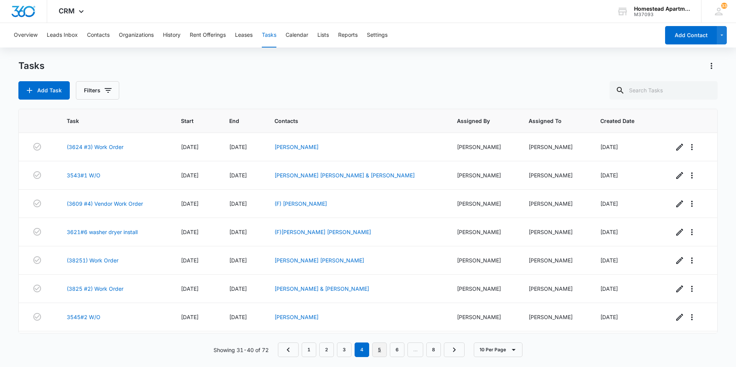
click at [379, 348] on link "5" at bounding box center [379, 350] width 15 height 15
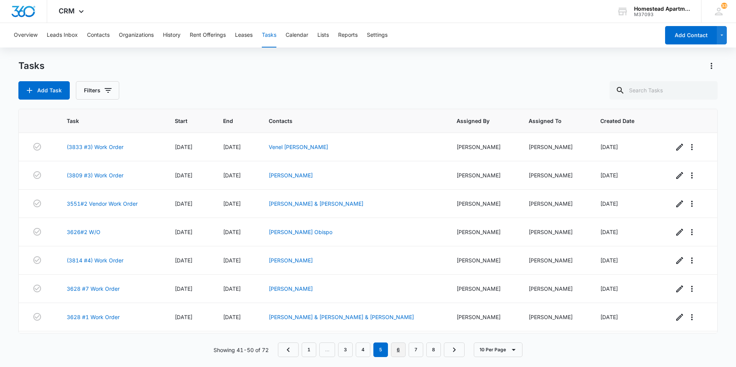
click at [399, 347] on link "6" at bounding box center [398, 350] width 15 height 15
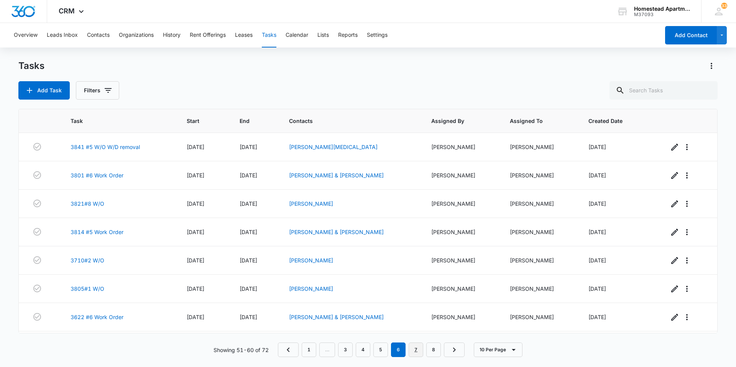
click at [413, 350] on link "7" at bounding box center [416, 350] width 15 height 15
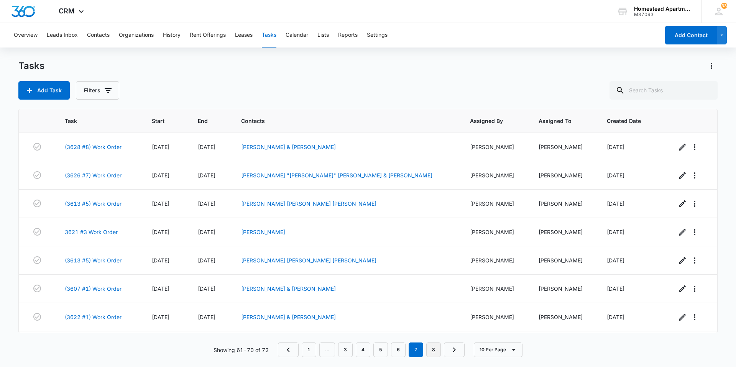
click at [433, 352] on link "8" at bounding box center [433, 350] width 15 height 15
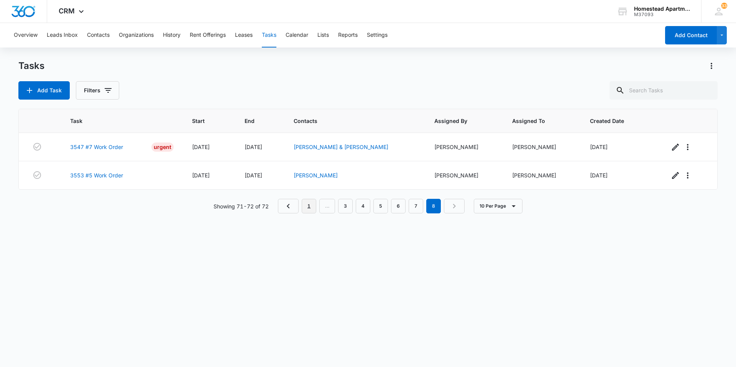
click at [312, 207] on link "1" at bounding box center [309, 206] width 15 height 15
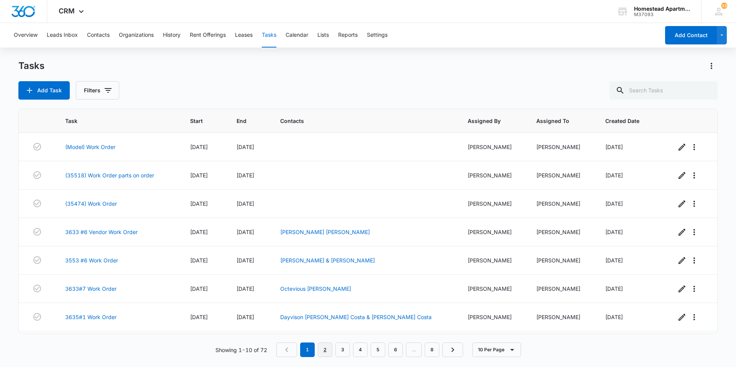
click at [325, 346] on link "2" at bounding box center [325, 350] width 15 height 15
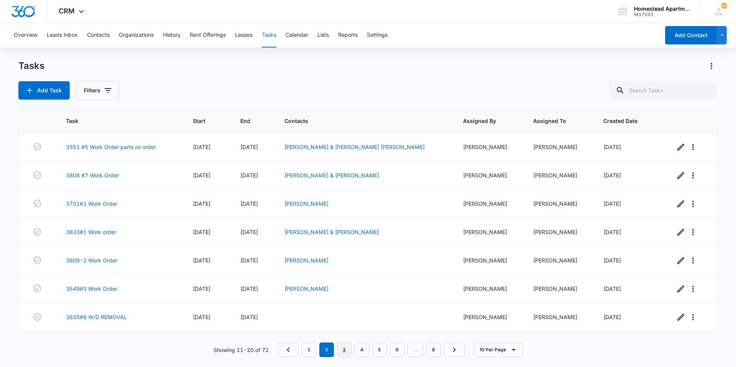
click at [346, 350] on link "3" at bounding box center [344, 350] width 15 height 15
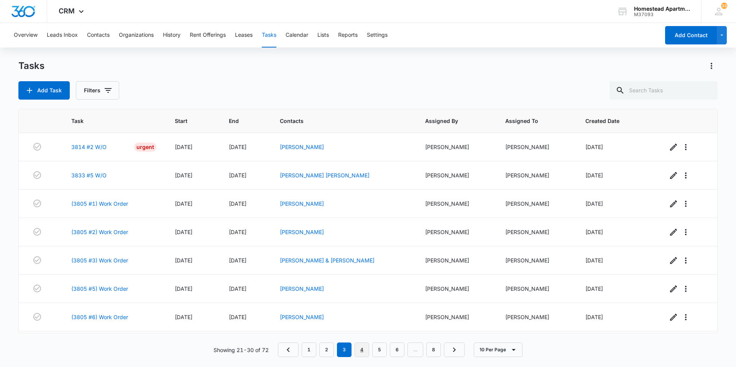
click at [361, 350] on link "4" at bounding box center [362, 350] width 15 height 15
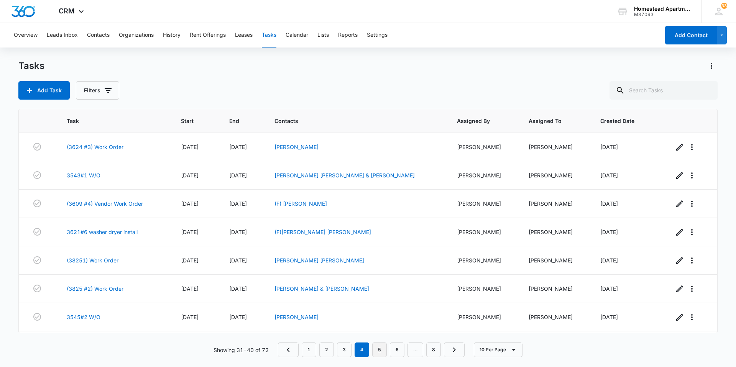
click at [377, 351] on link "5" at bounding box center [379, 350] width 15 height 15
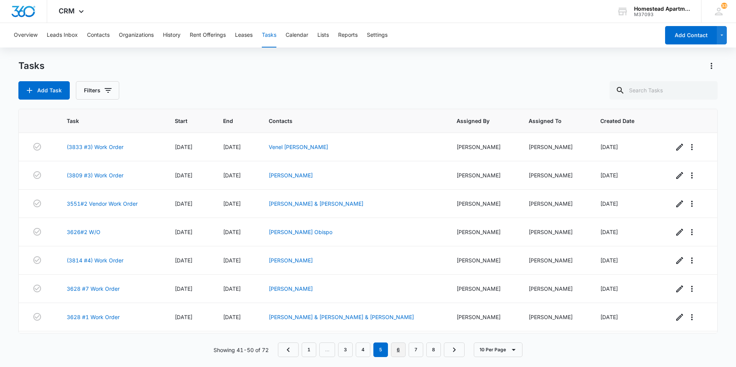
click at [397, 352] on link "6" at bounding box center [398, 350] width 15 height 15
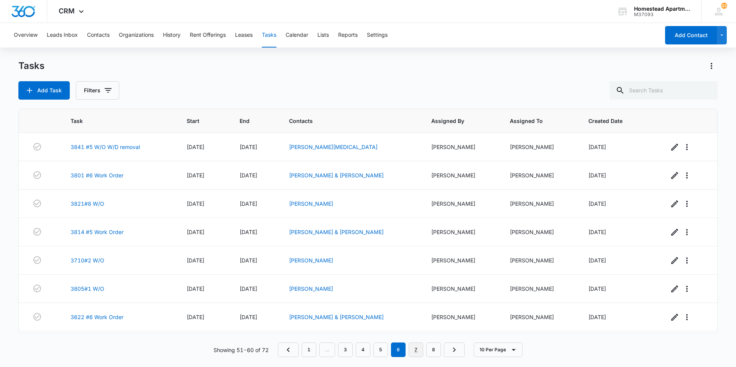
click at [419, 353] on link "7" at bounding box center [416, 350] width 15 height 15
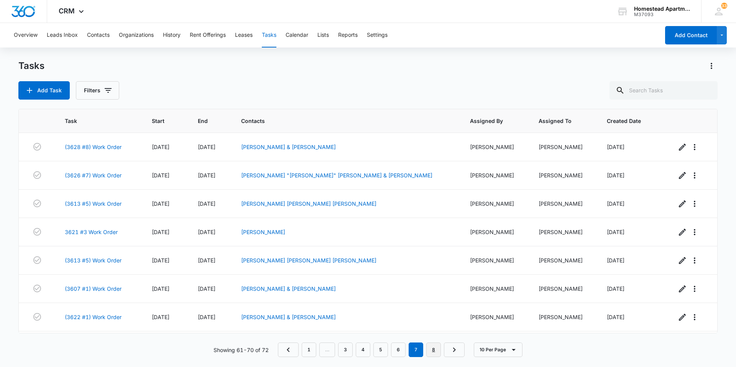
click at [431, 351] on link "8" at bounding box center [433, 350] width 15 height 15
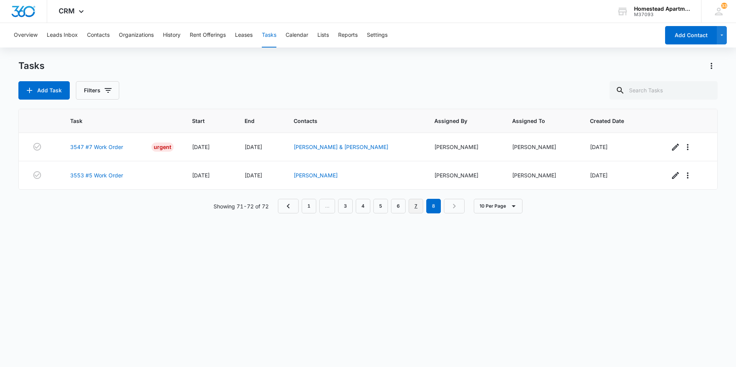
click at [412, 206] on link "7" at bounding box center [416, 206] width 15 height 15
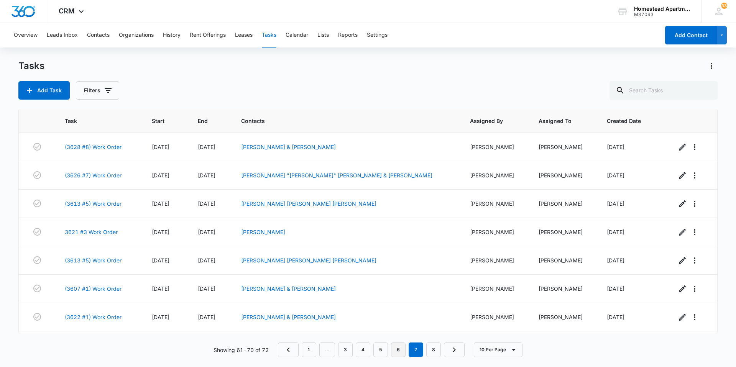
click at [400, 349] on link "6" at bounding box center [398, 350] width 15 height 15
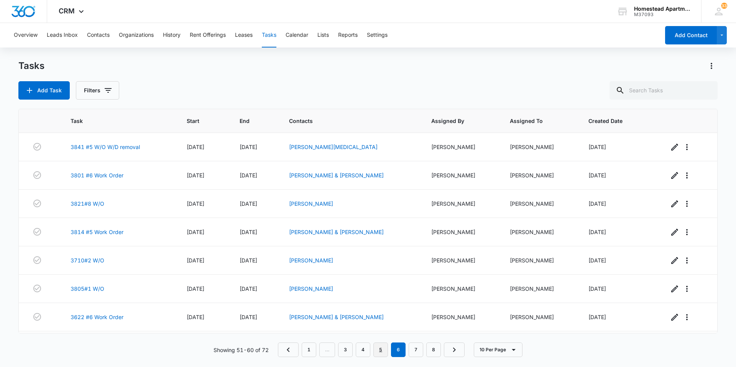
click at [379, 352] on link "5" at bounding box center [381, 350] width 15 height 15
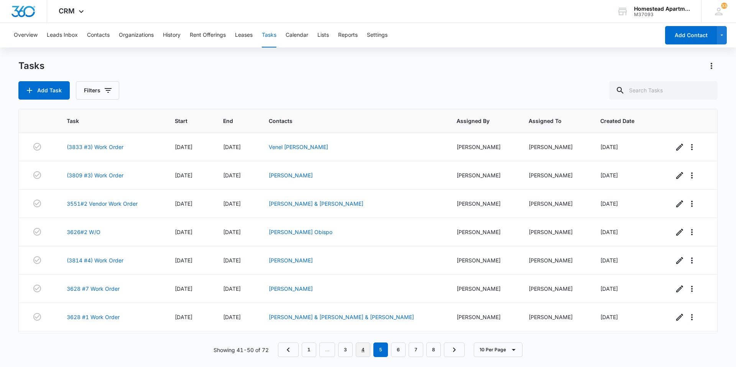
click at [362, 352] on link "4" at bounding box center [363, 350] width 15 height 15
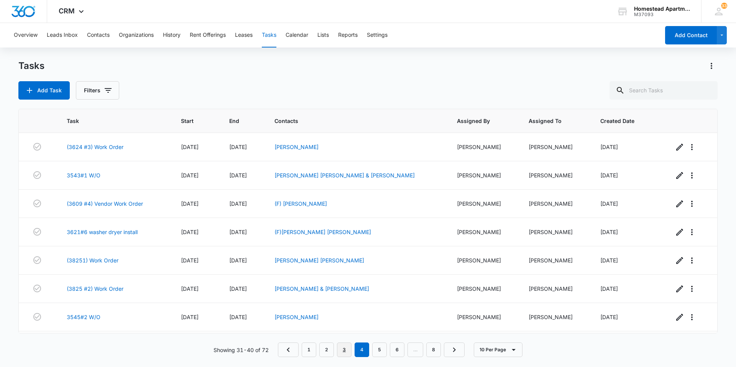
click at [344, 346] on link "3" at bounding box center [344, 350] width 15 height 15
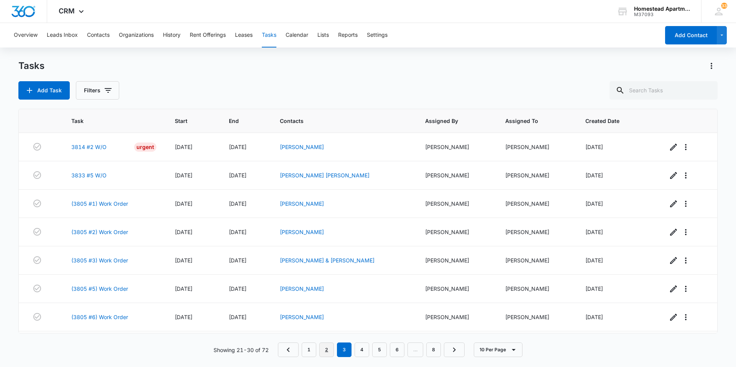
click at [328, 351] on link "2" at bounding box center [326, 350] width 15 height 15
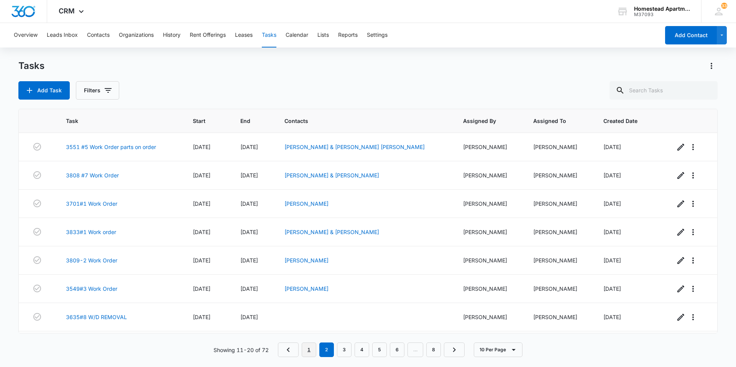
click at [310, 351] on link "1" at bounding box center [309, 350] width 15 height 15
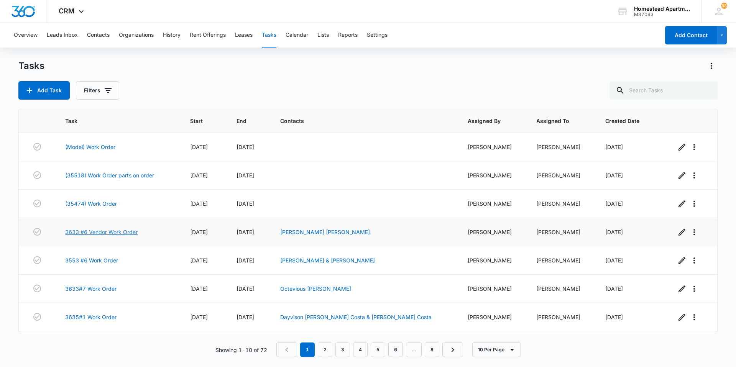
click at [89, 232] on link "3633 #6 Vendor Work Order" at bounding box center [101, 232] width 72 height 8
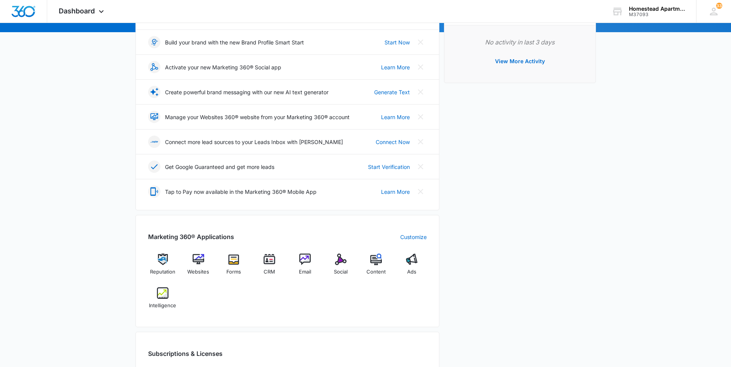
scroll to position [115, 0]
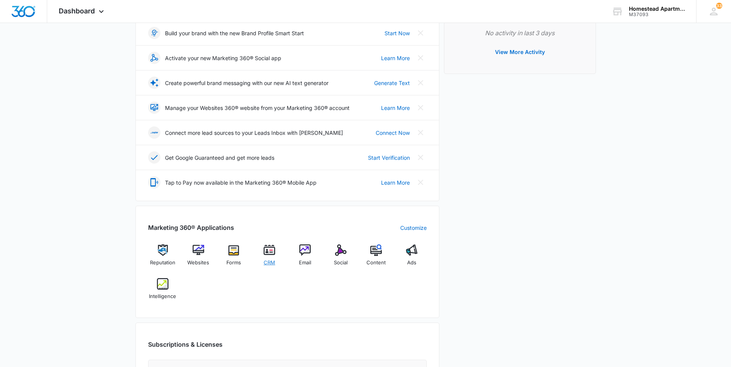
click at [268, 251] on img at bounding box center [269, 251] width 12 height 12
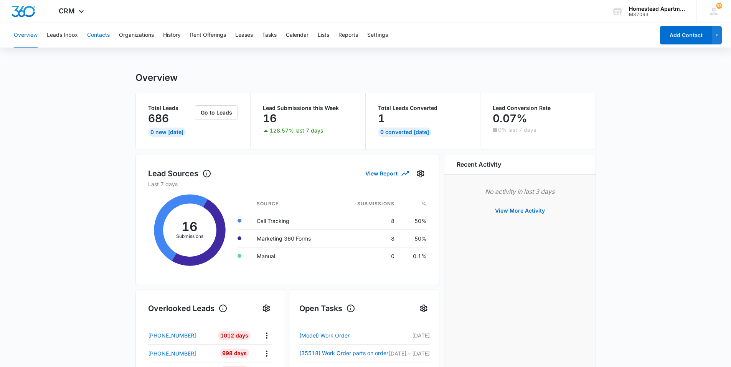
click at [99, 35] on button "Contacts" at bounding box center [98, 35] width 23 height 25
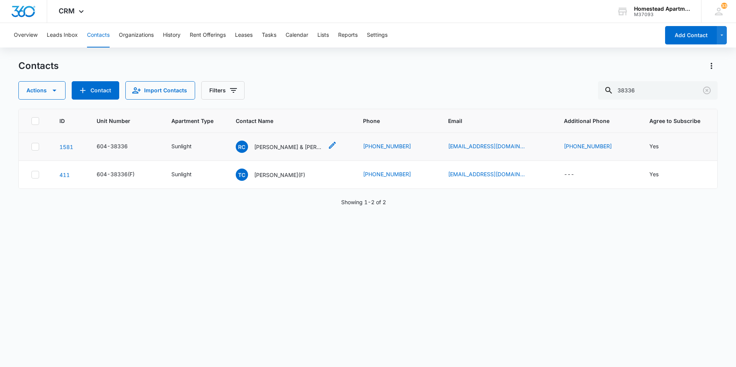
click at [291, 146] on p "Ruby Caudle & Hannah Kirtley" at bounding box center [288, 147] width 69 height 8
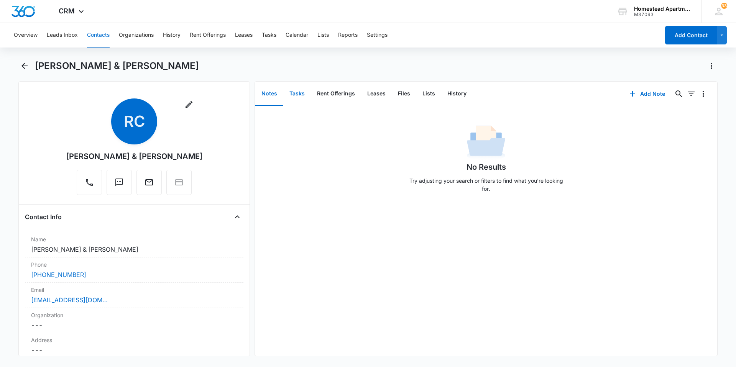
click at [300, 90] on button "Tasks" at bounding box center [297, 94] width 28 height 24
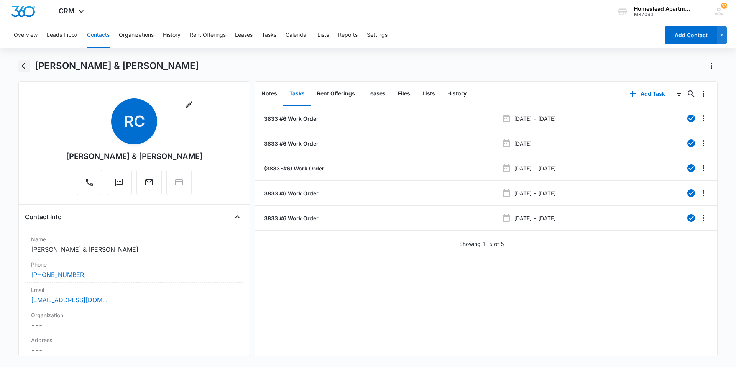
click at [20, 63] on icon "Back" at bounding box center [24, 65] width 9 height 9
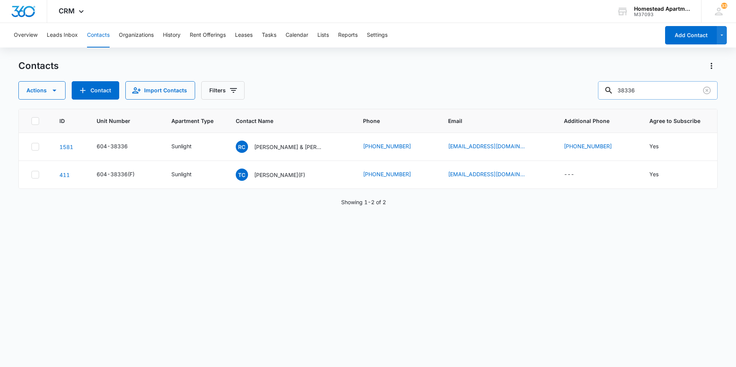
click at [647, 87] on input "38336" at bounding box center [658, 90] width 120 height 18
type input "38086"
click at [286, 145] on p "[PERSON_NAME] & [PERSON_NAME]" at bounding box center [288, 147] width 69 height 8
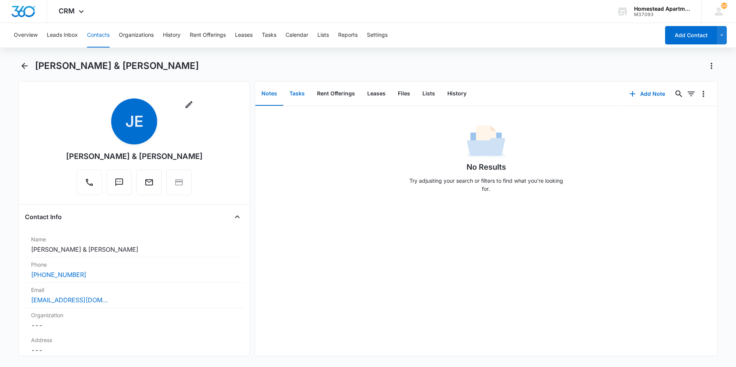
click at [292, 94] on button "Tasks" at bounding box center [297, 94] width 28 height 24
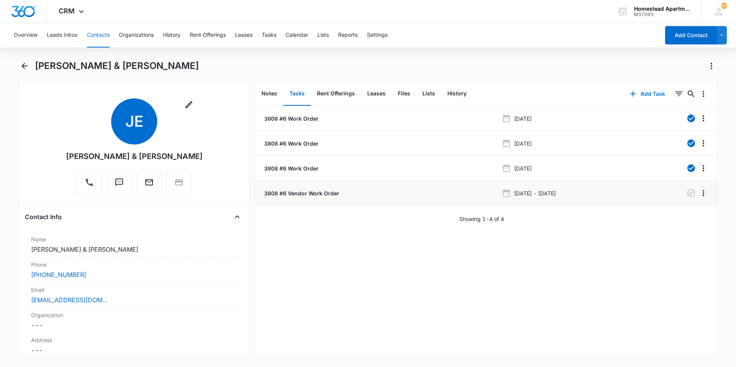
click at [309, 190] on p "3808 #6 Vendor Work Order" at bounding box center [301, 193] width 77 height 8
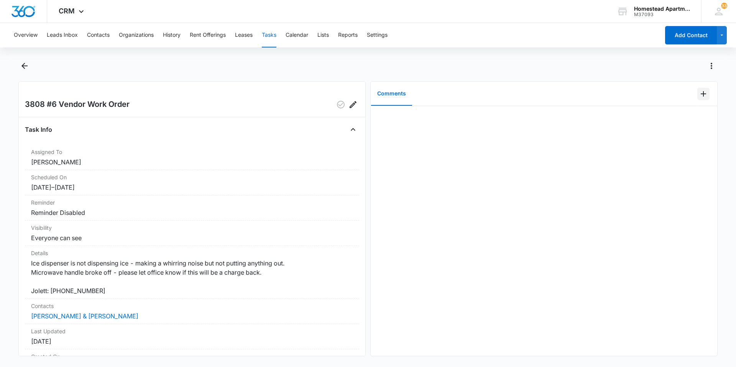
click at [701, 91] on icon "Add Comment" at bounding box center [703, 93] width 9 height 9
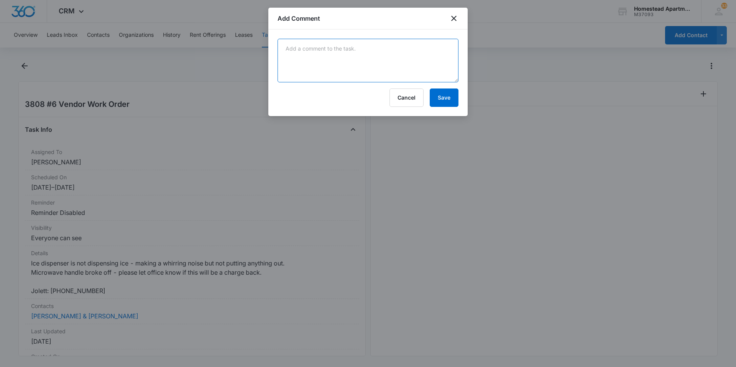
click at [293, 44] on textarea at bounding box center [368, 61] width 181 height 44
type textarea "JND came out 10/14/2025-found nothing wrong with the ice maker."
click at [446, 98] on button "Save" at bounding box center [444, 98] width 29 height 18
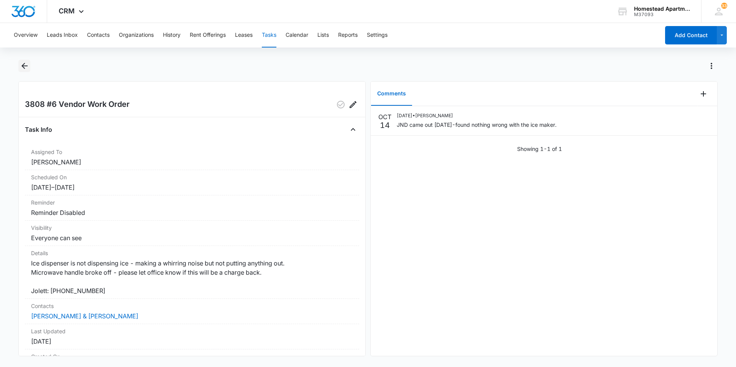
click at [24, 64] on icon "Back" at bounding box center [24, 65] width 9 height 9
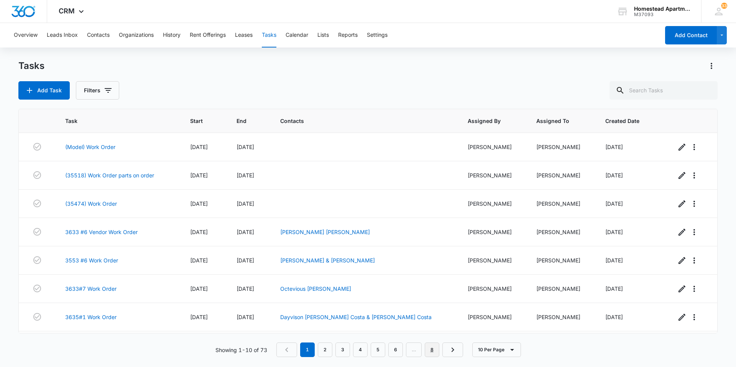
click at [433, 349] on link "8" at bounding box center [432, 350] width 15 height 15
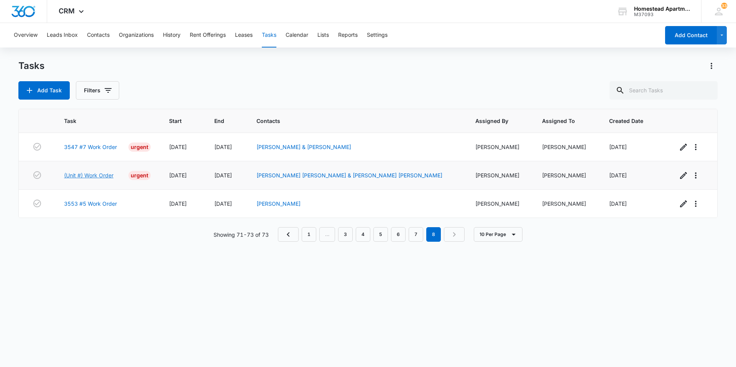
click at [87, 175] on link "(Unit #) Work Order" at bounding box center [88, 175] width 49 height 8
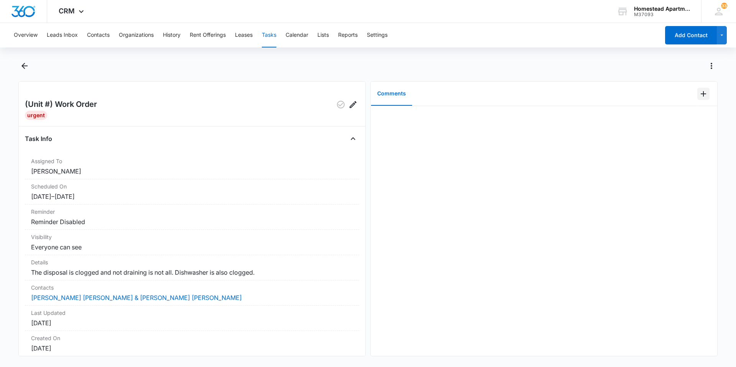
click at [699, 91] on icon "Add Comment" at bounding box center [703, 93] width 9 height 9
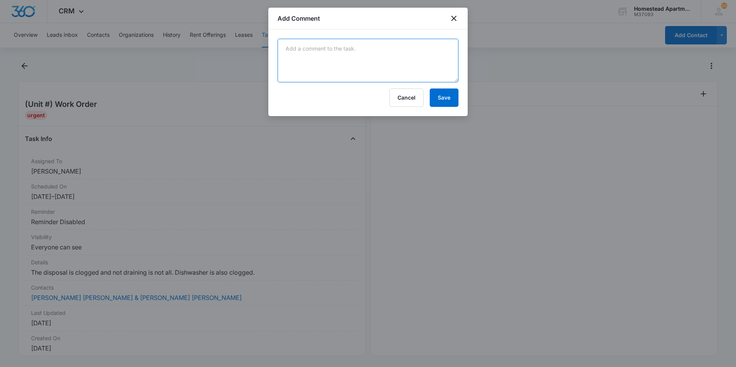
click at [291, 48] on textarea at bounding box center [368, 61] width 181 height 44
type textarea "J"
type textarea "[PERSON_NAME] went and unclogged disposal-dishwasher and disposal working fine."
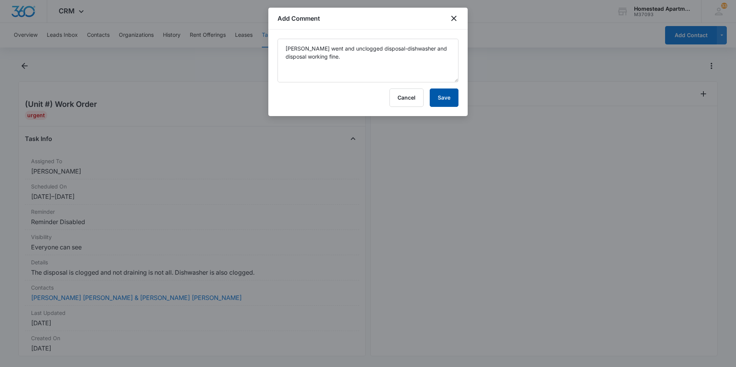
click at [451, 96] on button "Save" at bounding box center [444, 98] width 29 height 18
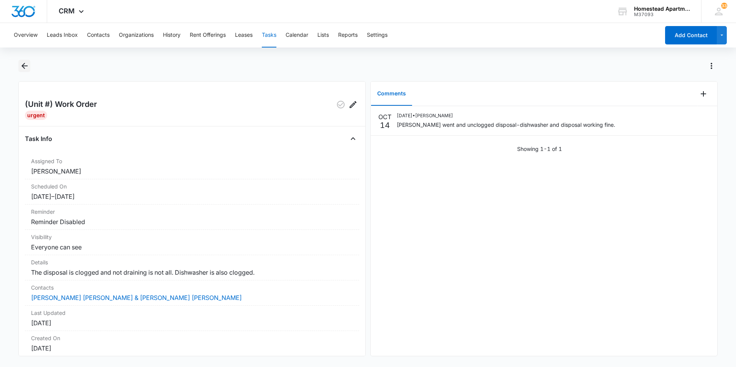
click at [22, 66] on icon "Back" at bounding box center [24, 66] width 6 height 6
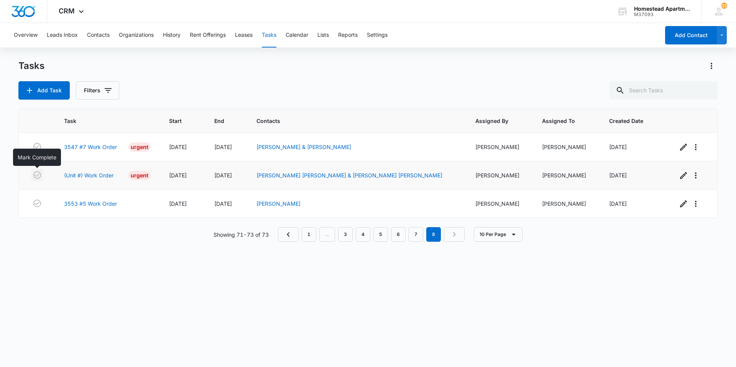
click at [40, 174] on icon "button" at bounding box center [37, 175] width 9 height 9
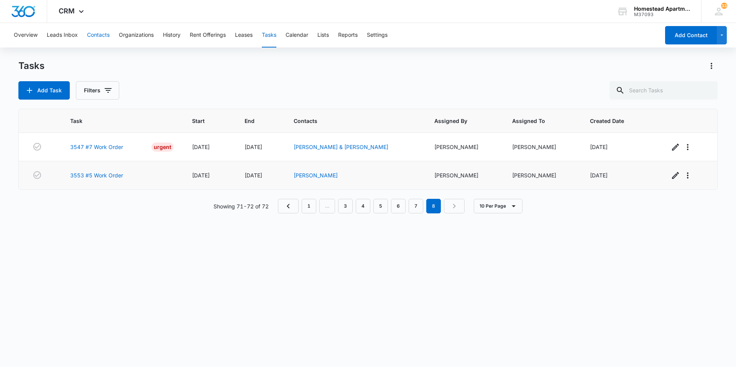
click at [105, 35] on button "Contacts" at bounding box center [98, 35] width 23 height 25
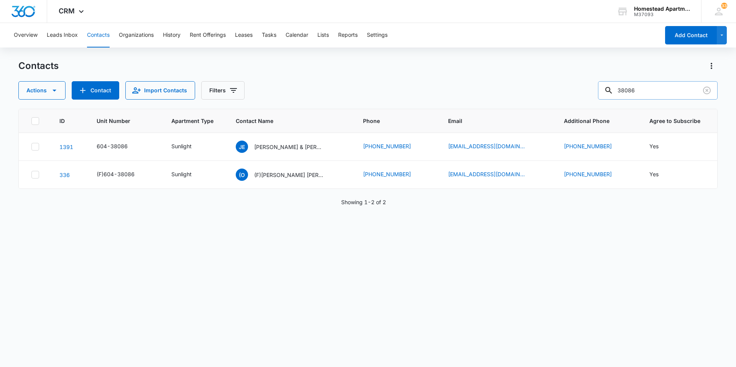
click at [642, 92] on input "38086" at bounding box center [658, 90] width 120 height 18
type input "35532"
